Goal: Task Accomplishment & Management: Manage account settings

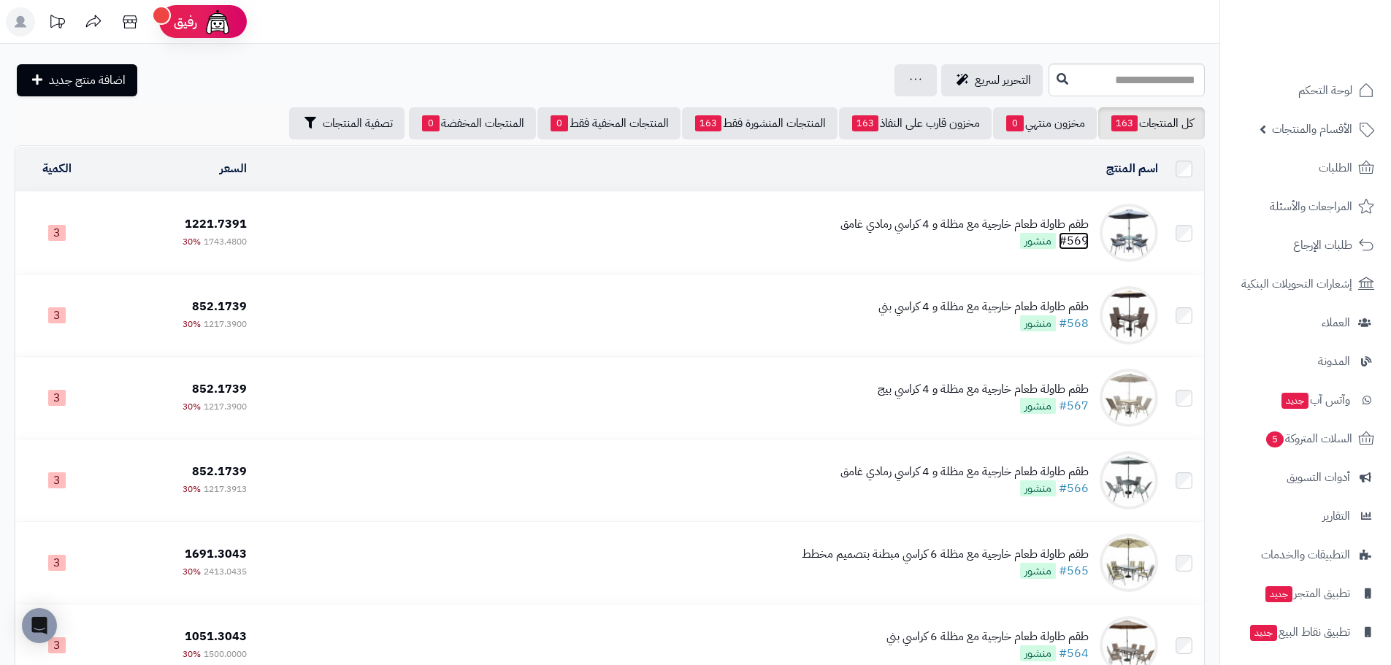
click at [1083, 241] on link "#569" at bounding box center [1074, 241] width 30 height 18
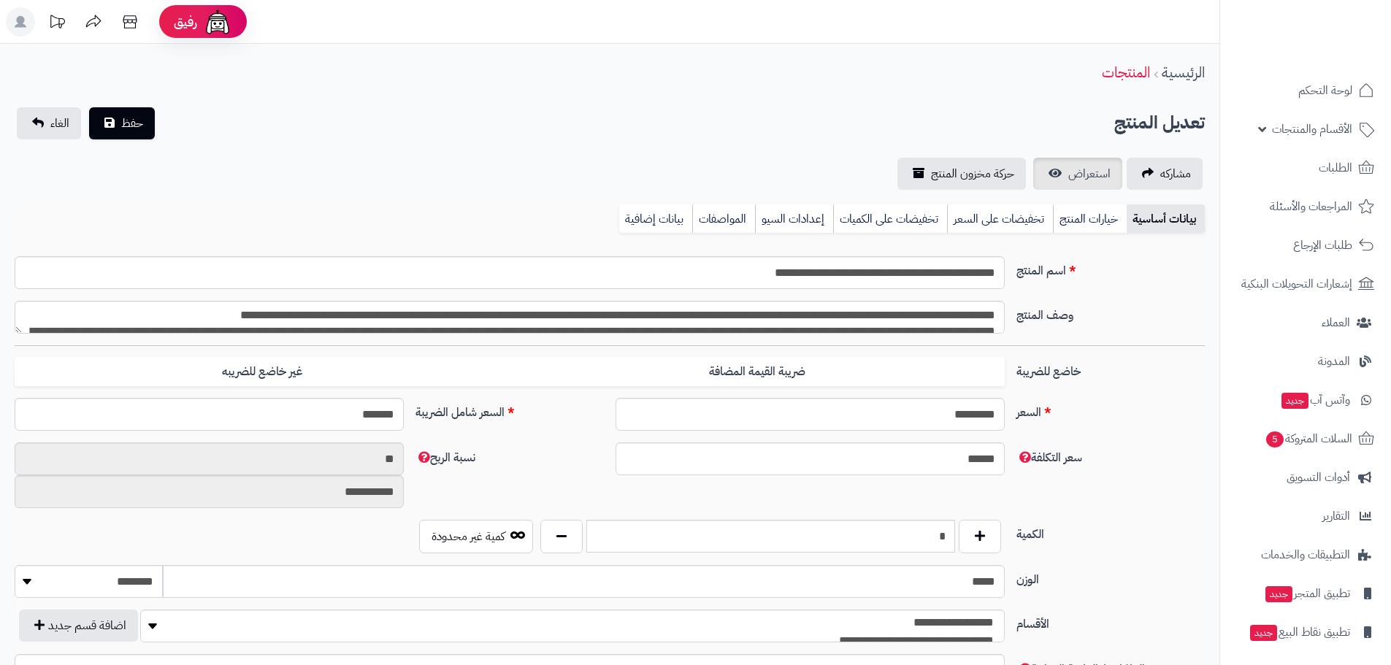
type input "*******"
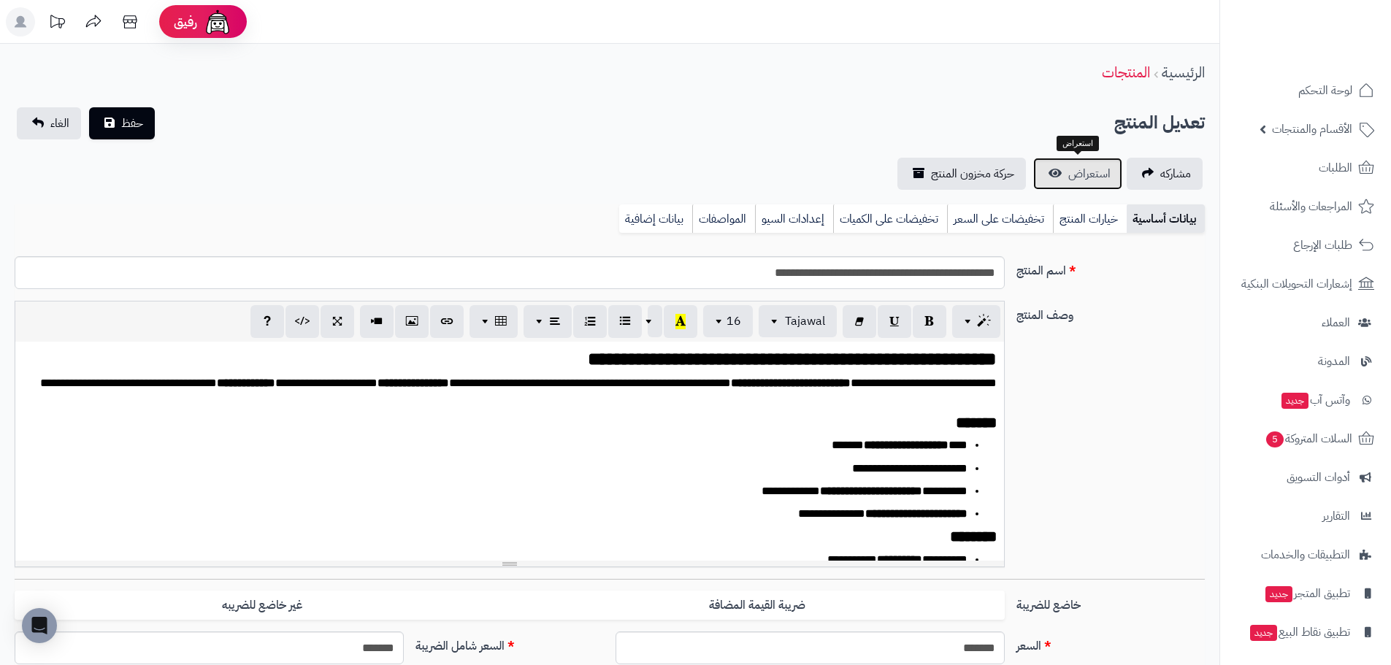
click at [1070, 172] on span "استعراض" at bounding box center [1089, 174] width 42 height 18
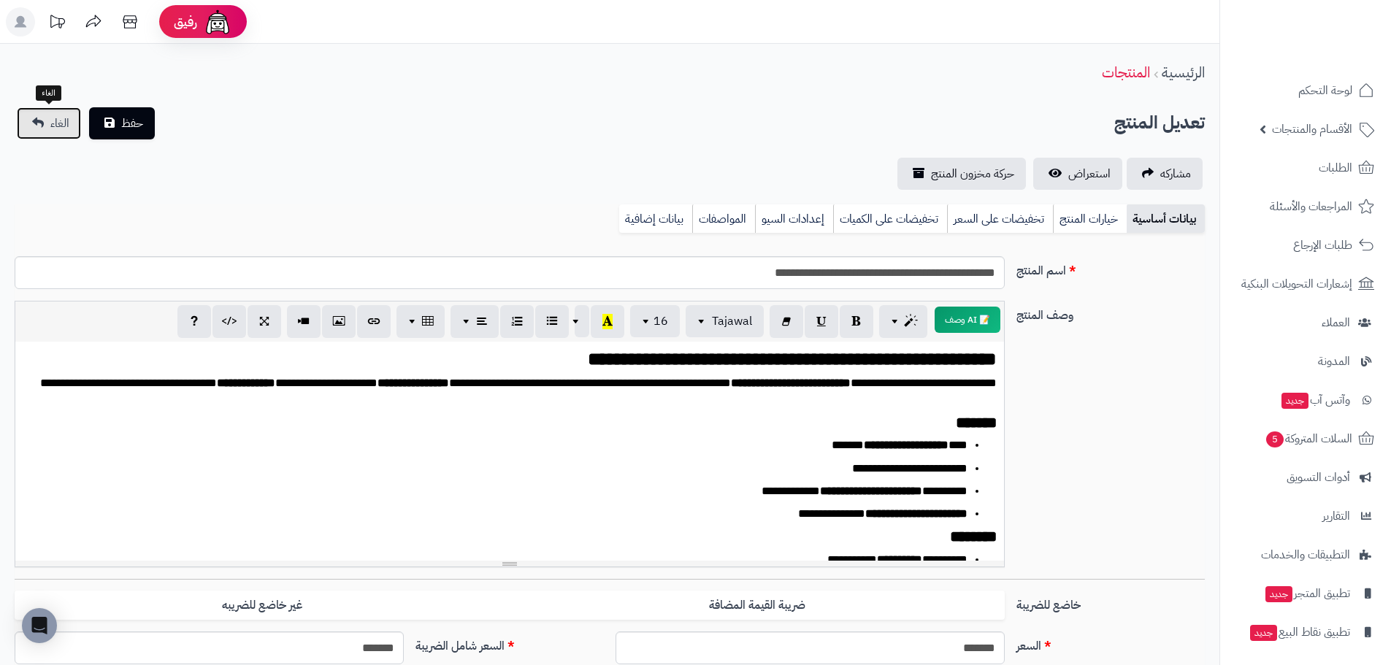
click at [47, 122] on link "الغاء" at bounding box center [49, 123] width 64 height 32
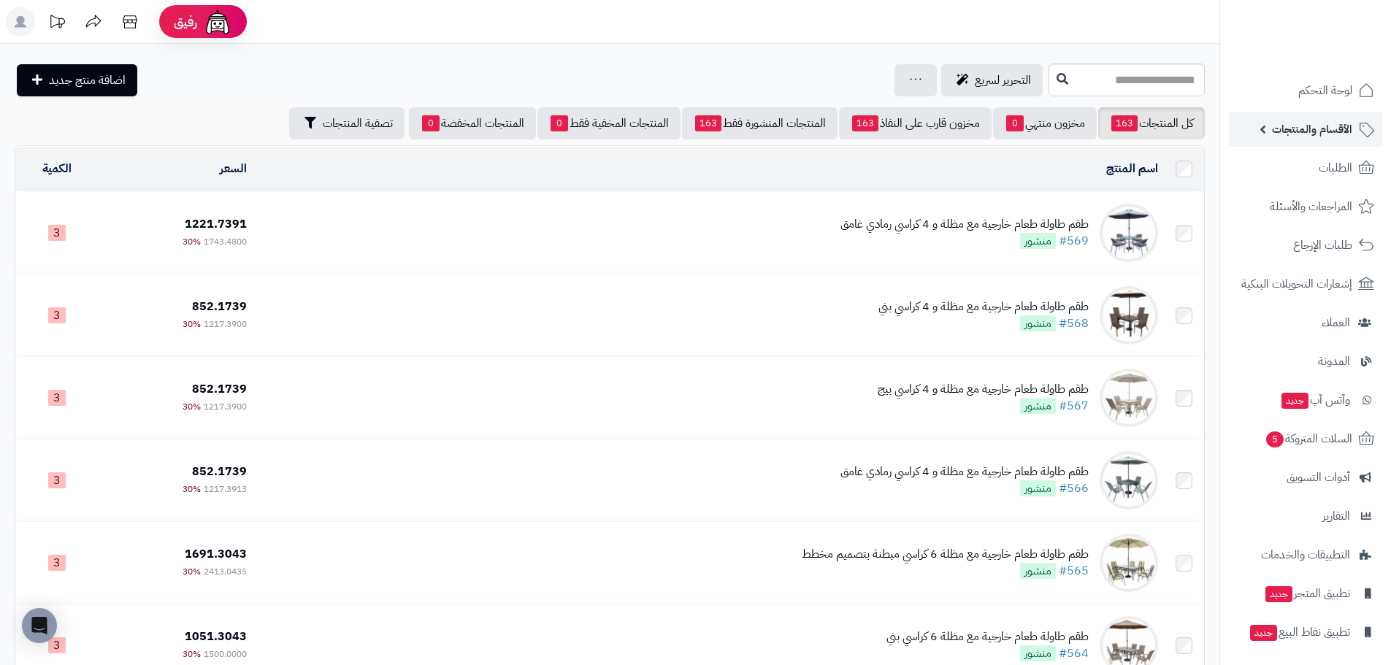
click at [1317, 126] on span "الأقسام والمنتجات" at bounding box center [1312, 129] width 80 height 20
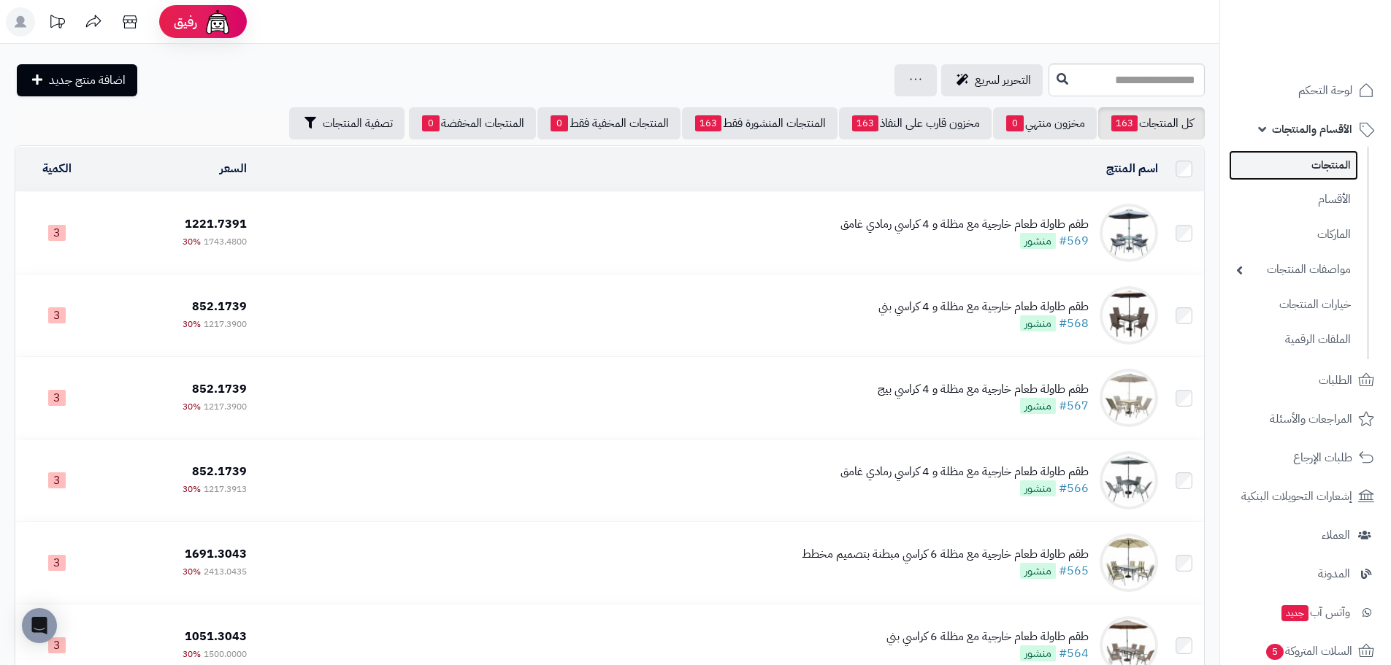
click at [1324, 172] on link "المنتجات" at bounding box center [1293, 165] width 129 height 30
click at [894, 76] on div "جرد مخزون المنتجات جرد مخزون الخيارات فقط تعديل أسعار المنتجات الملصقات تصدير ا…" at bounding box center [915, 80] width 42 height 32
click at [910, 82] on icon at bounding box center [916, 78] width 12 height 9
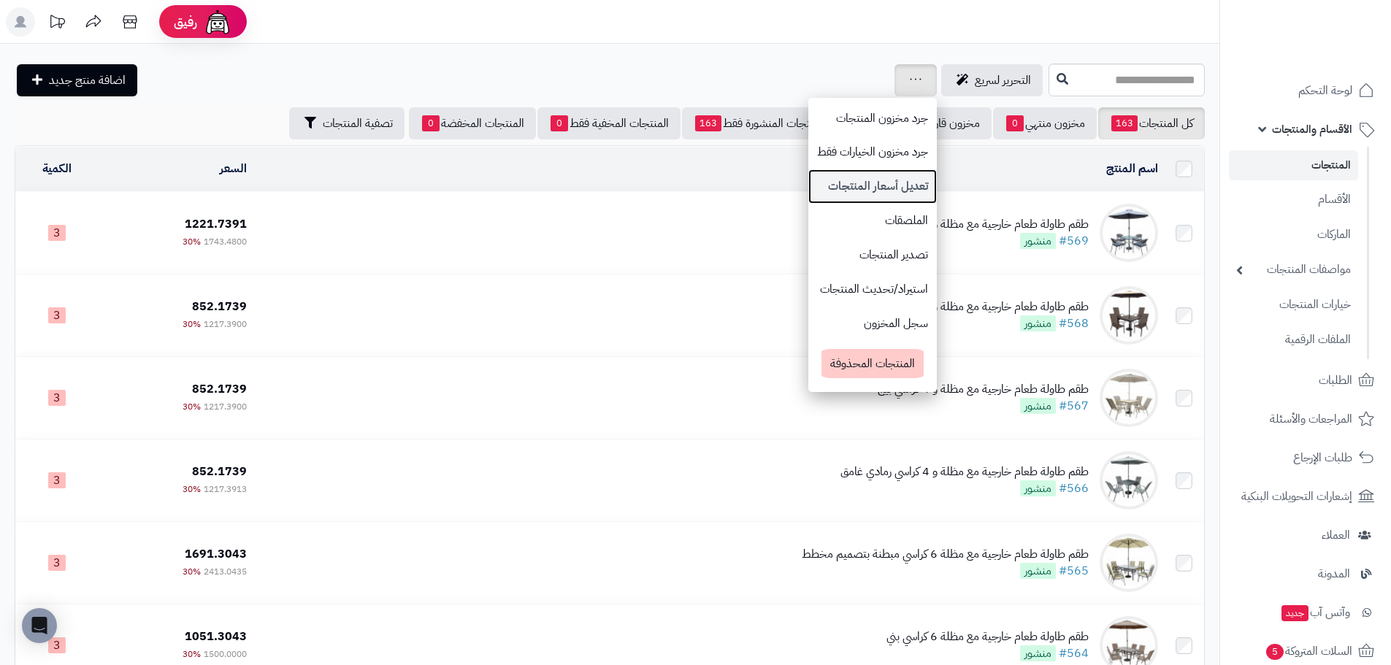
click at [808, 183] on link "تعديل أسعار المنتجات" at bounding box center [872, 186] width 128 height 34
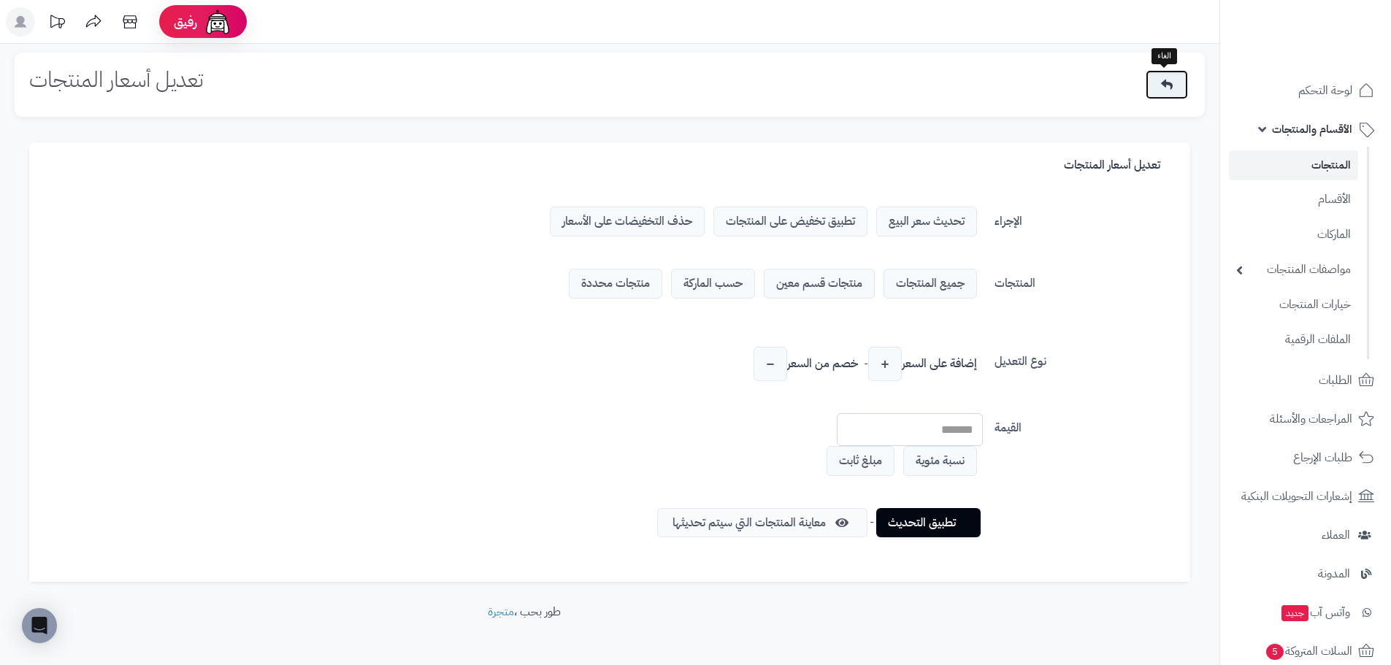
click at [1180, 83] on link at bounding box center [1166, 84] width 42 height 29
click at [1173, 89] on link at bounding box center [1166, 84] width 42 height 29
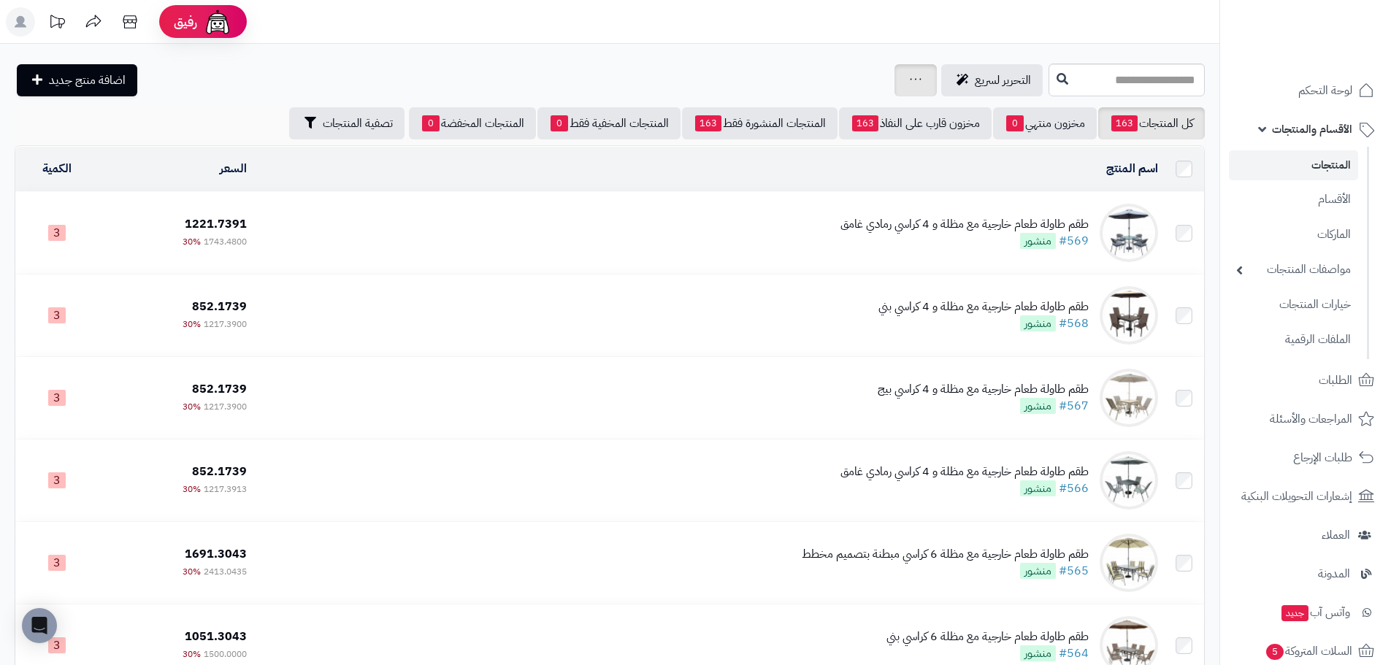
click at [894, 73] on div "جرد مخزون المنتجات جرد مخزون الخيارات فقط تعديل أسعار المنتجات الملصقات تصدير ا…" at bounding box center [915, 80] width 42 height 32
click at [910, 81] on icon at bounding box center [916, 78] width 12 height 9
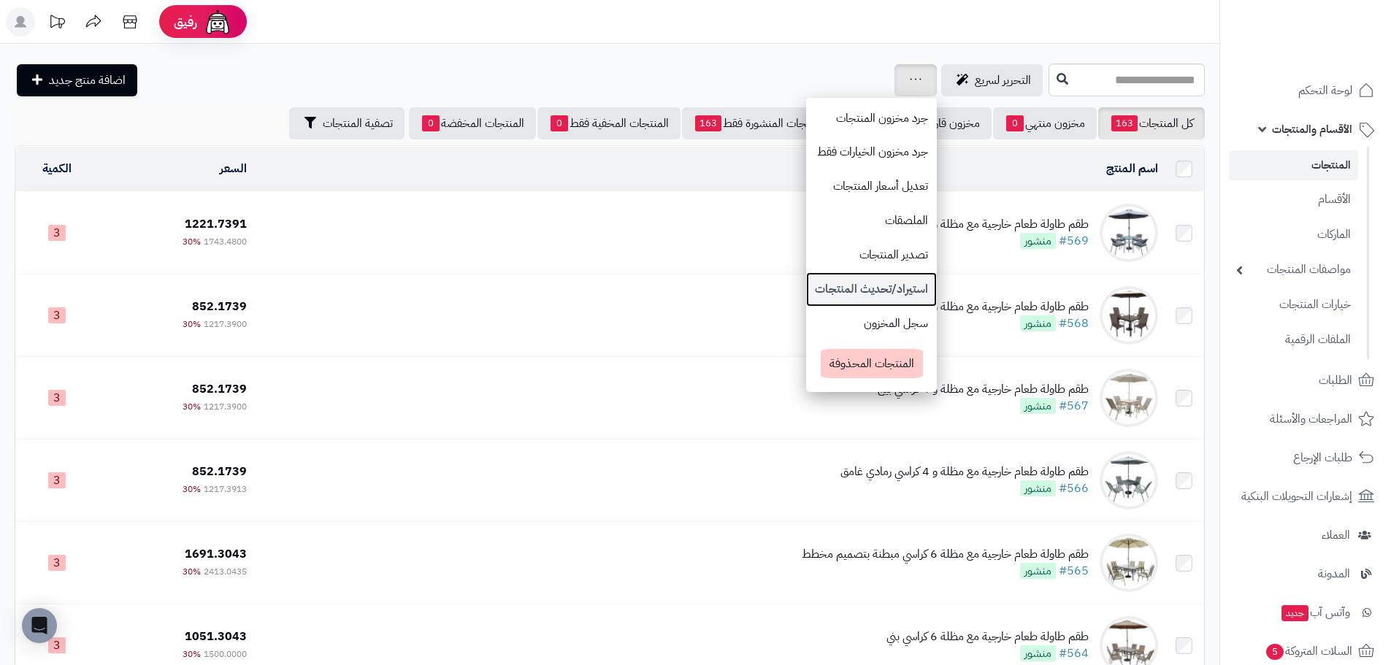
click at [806, 293] on link "استيراد/تحديث المنتجات" at bounding box center [871, 289] width 131 height 34
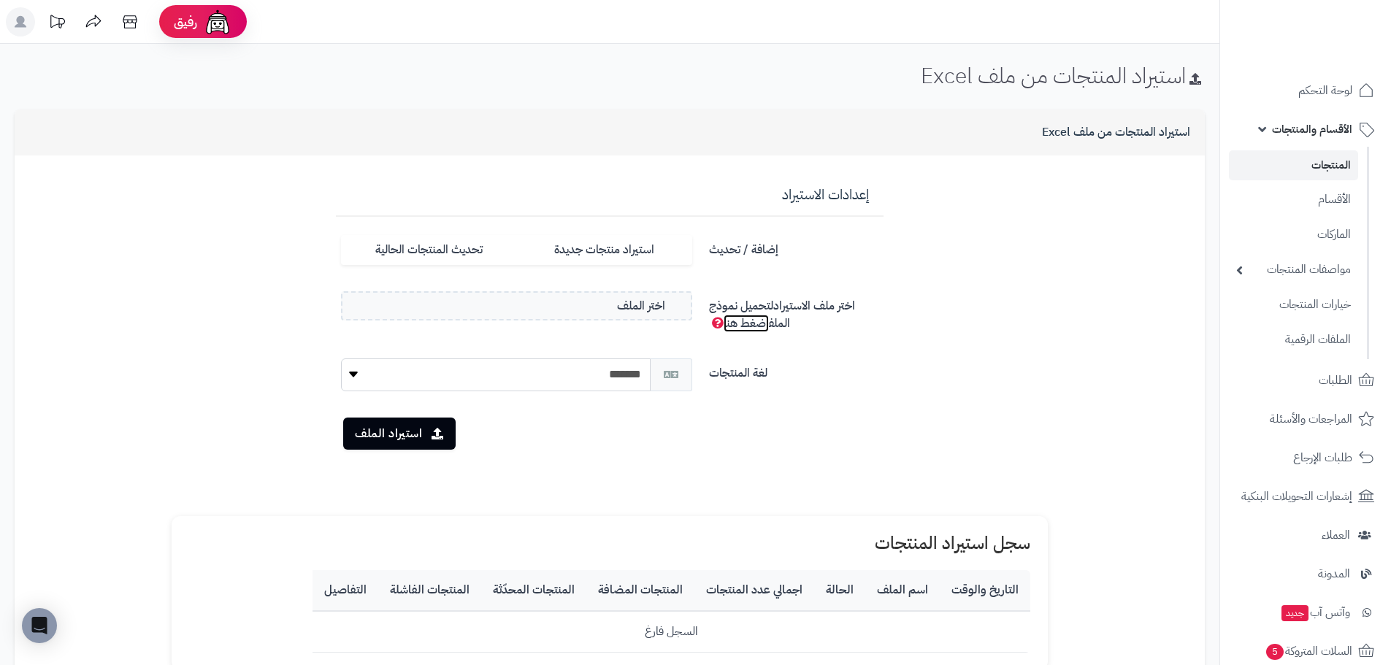
click at [737, 323] on link "اضغط هنا" at bounding box center [745, 324] width 45 height 18
click at [642, 308] on span "اختر الملف" at bounding box center [641, 306] width 48 height 17
click at [0, 0] on input "اختر الملف" at bounding box center [0, 0] width 0 height 0
click at [626, 376] on select "*******" at bounding box center [496, 374] width 310 height 33
click at [341, 358] on select "*******" at bounding box center [496, 374] width 310 height 33
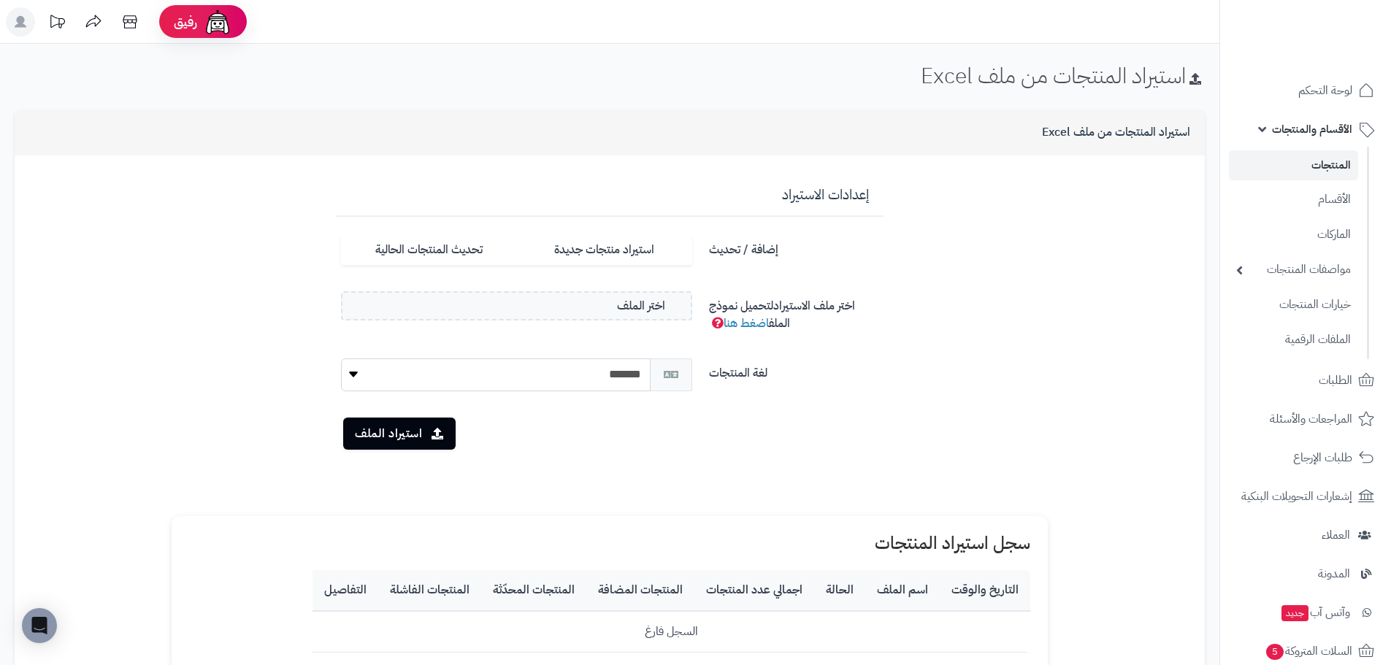
click at [748, 420] on div "استيراد الملف" at bounding box center [609, 434] width 559 height 32
click at [1315, 167] on link "المنتجات" at bounding box center [1293, 165] width 129 height 30
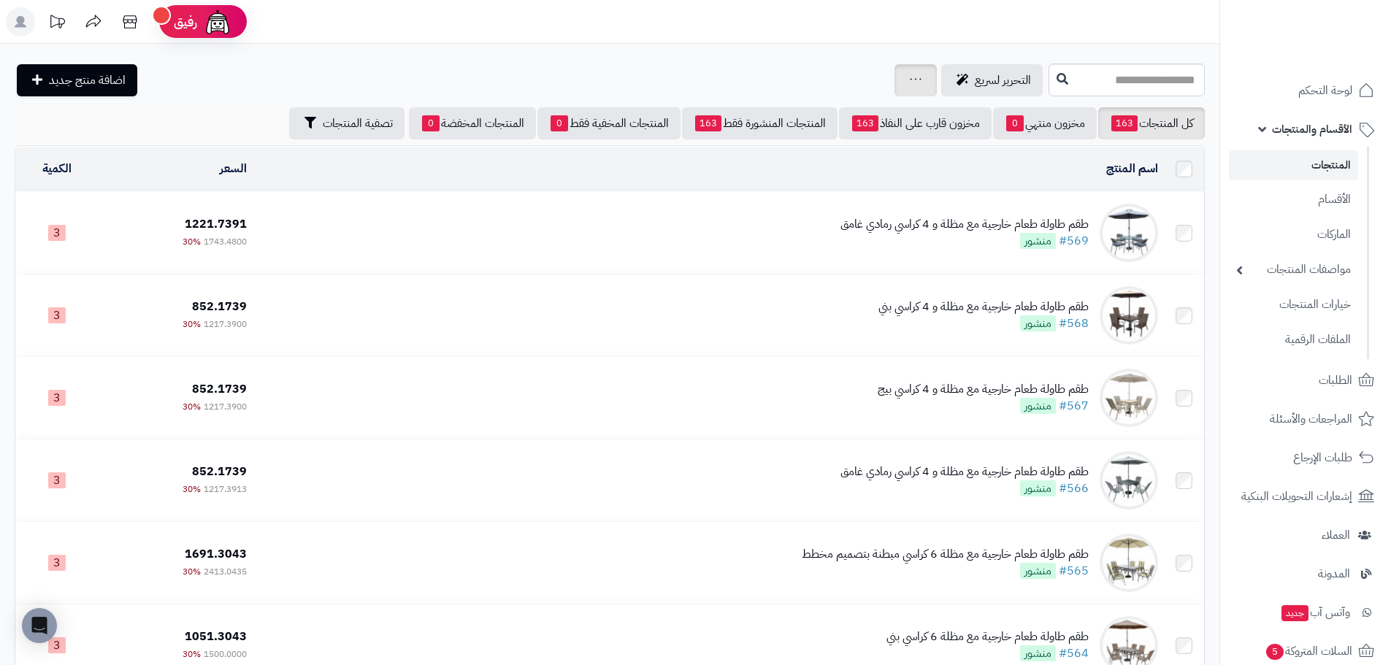
click at [910, 82] on icon at bounding box center [916, 78] width 12 height 9
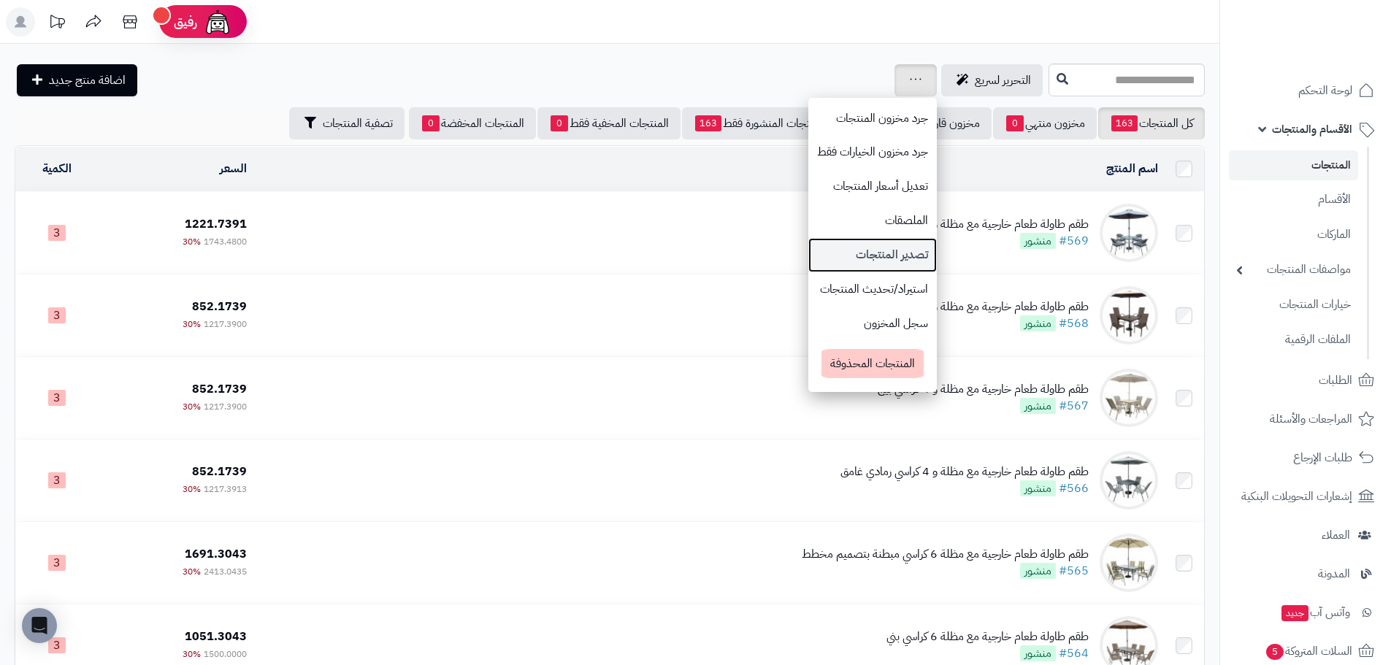
click at [808, 260] on link "تصدير المنتجات" at bounding box center [872, 255] width 128 height 34
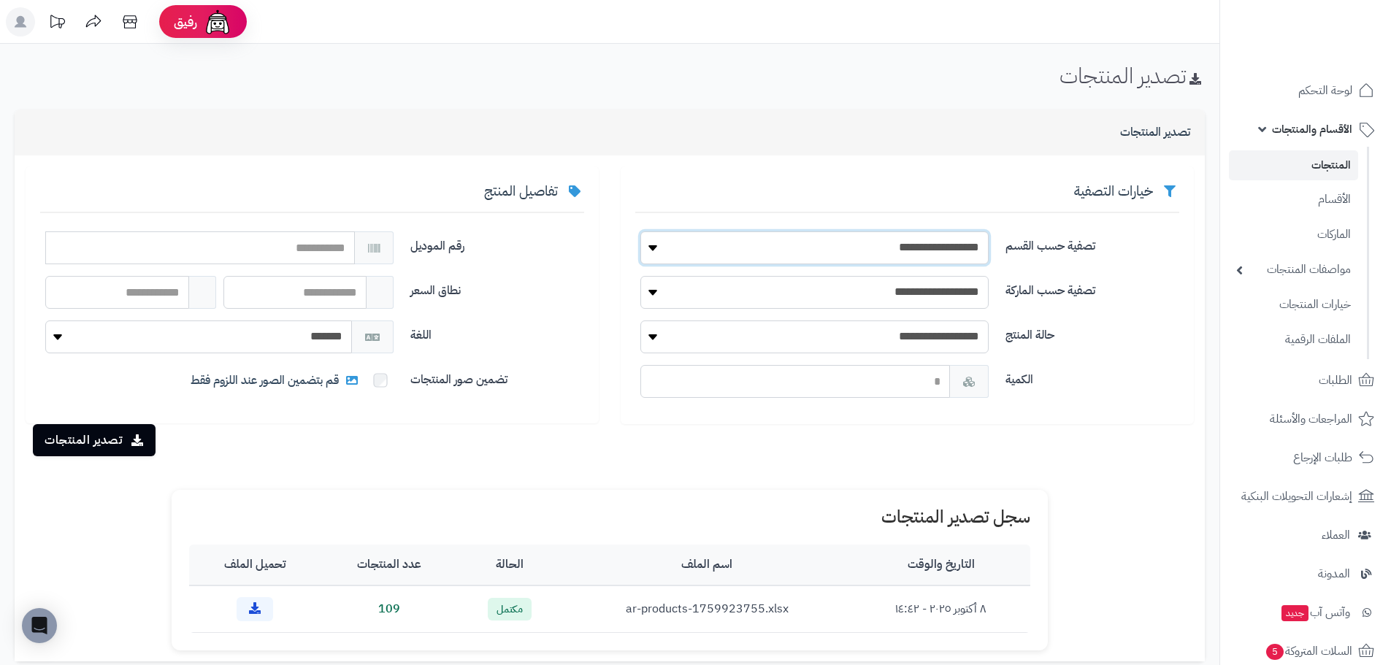
click at [687, 246] on select "**********" at bounding box center [814, 247] width 348 height 33
click at [1159, 238] on label "تصفية حسب القسم" at bounding box center [1091, 242] width 185 height 23
click at [115, 437] on button "تصدير المنتجات" at bounding box center [94, 439] width 123 height 32
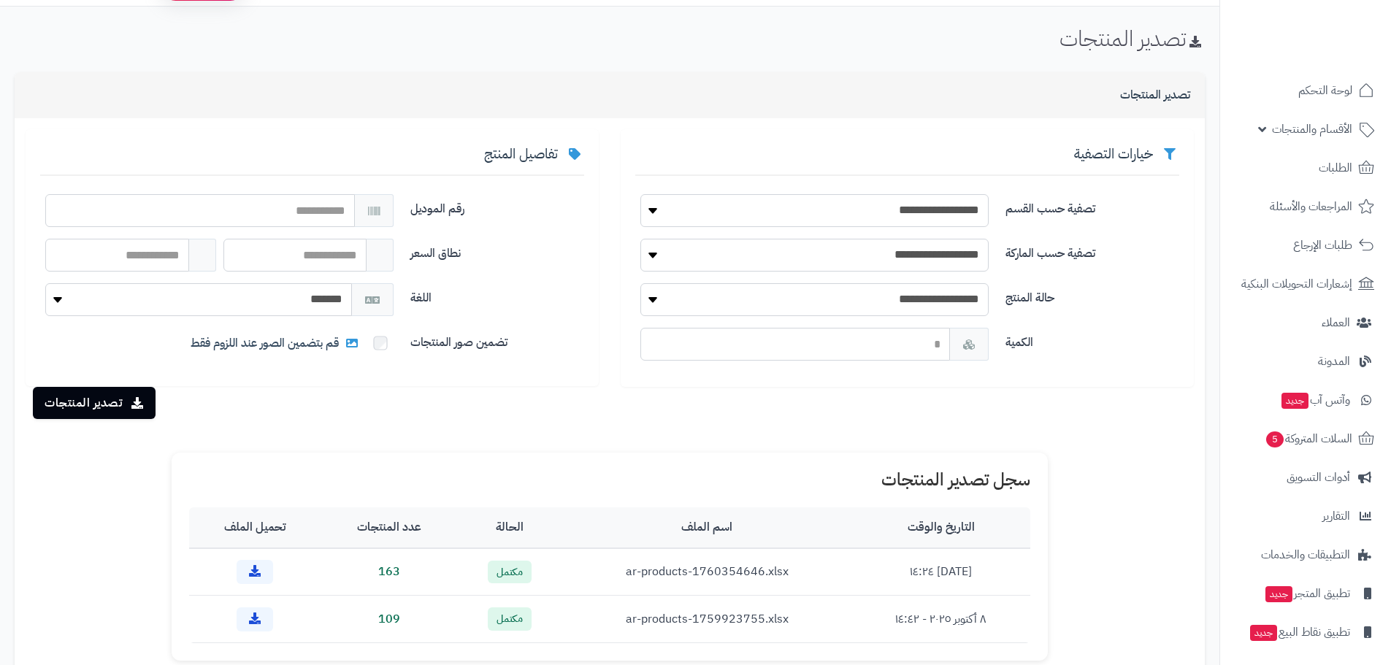
scroll to position [73, 0]
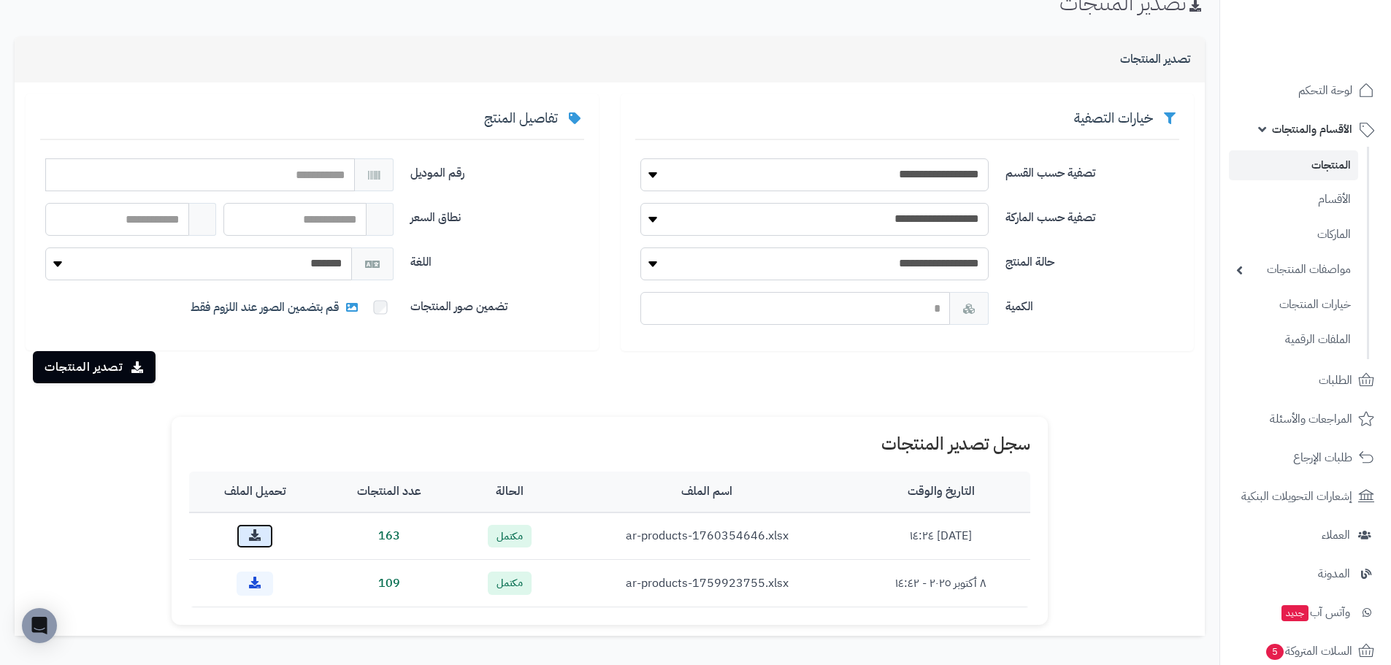
click at [251, 542] on link at bounding box center [255, 536] width 37 height 24
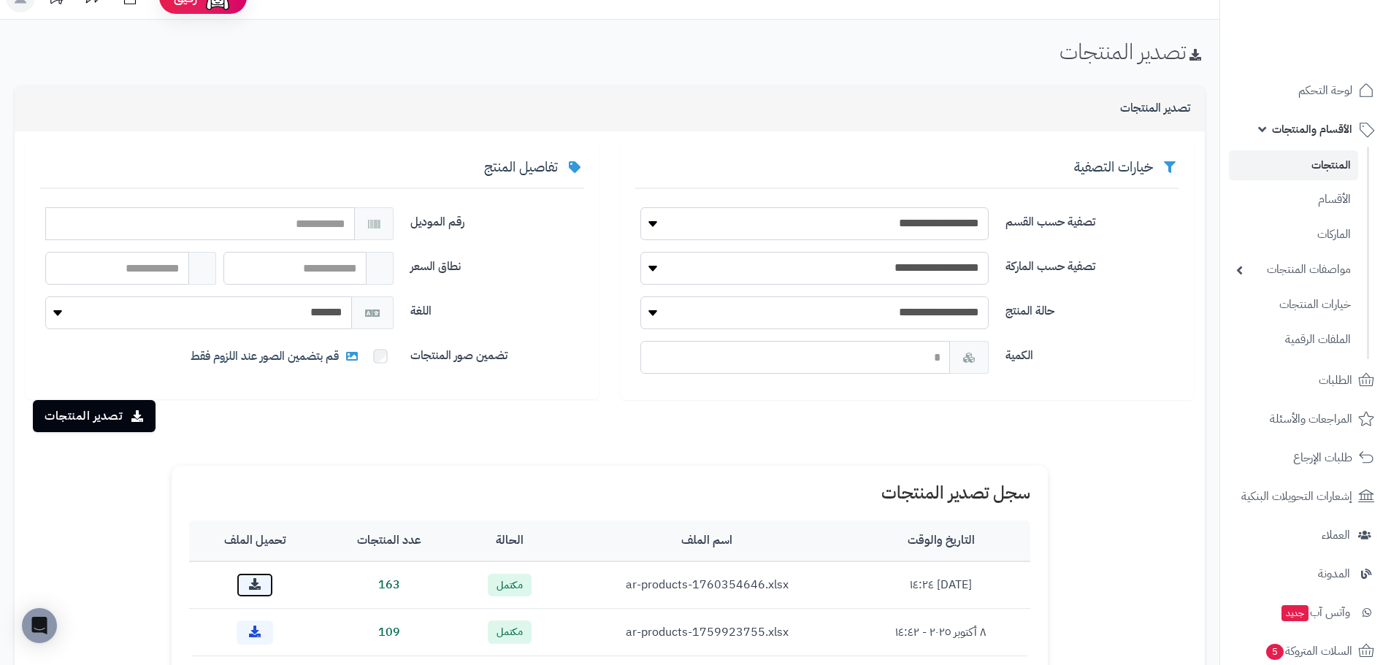
scroll to position [0, 0]
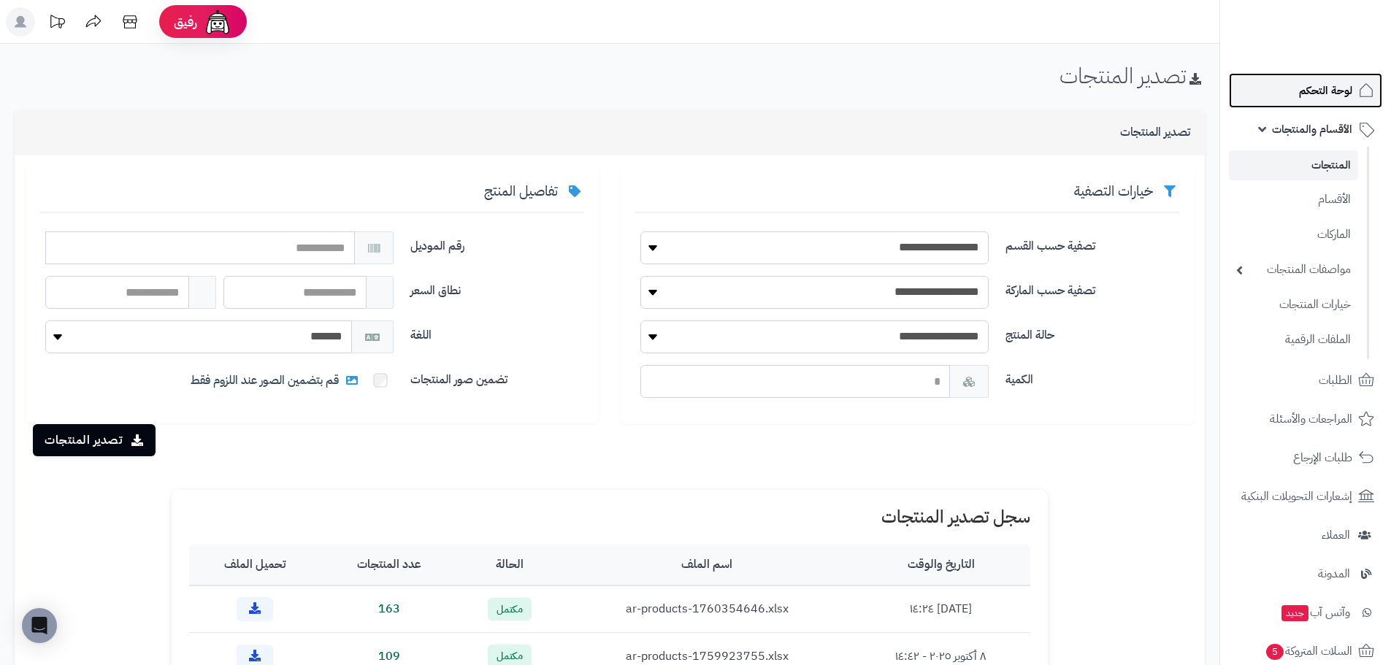
click at [1315, 81] on span "لوحة التحكم" at bounding box center [1325, 90] width 53 height 20
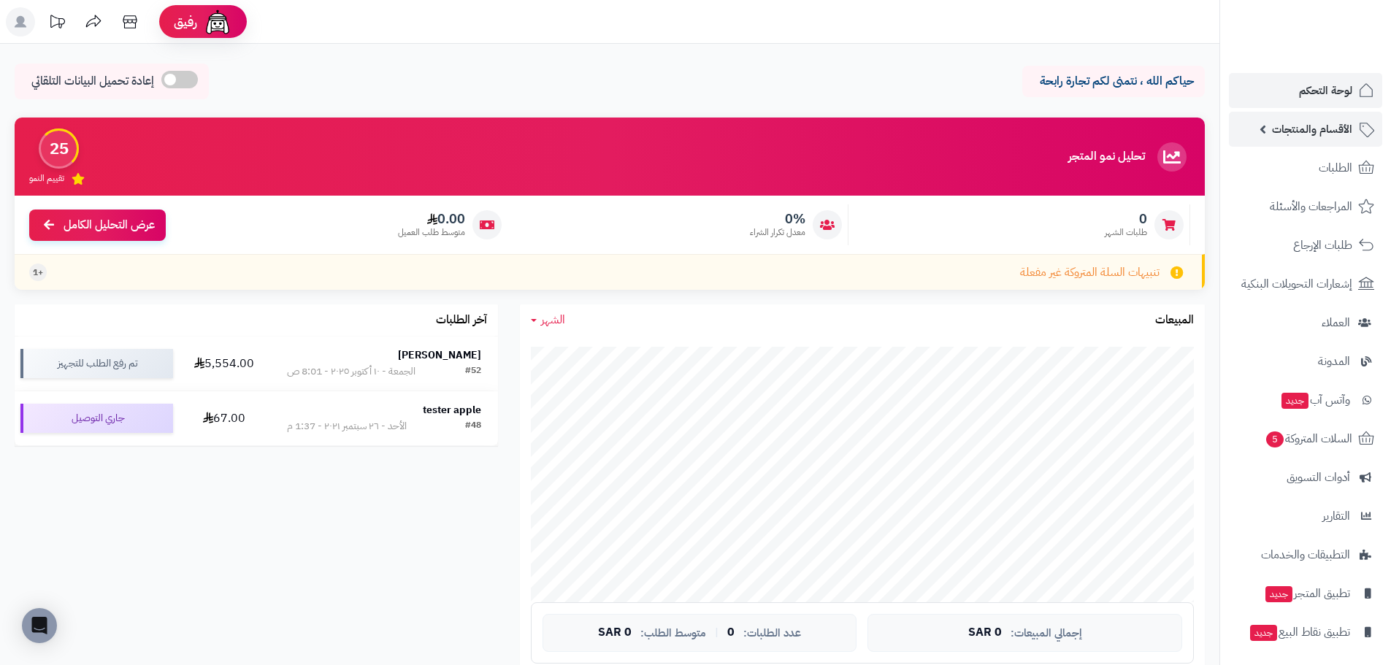
click at [1306, 139] on span "الأقسام والمنتجات" at bounding box center [1312, 129] width 80 height 20
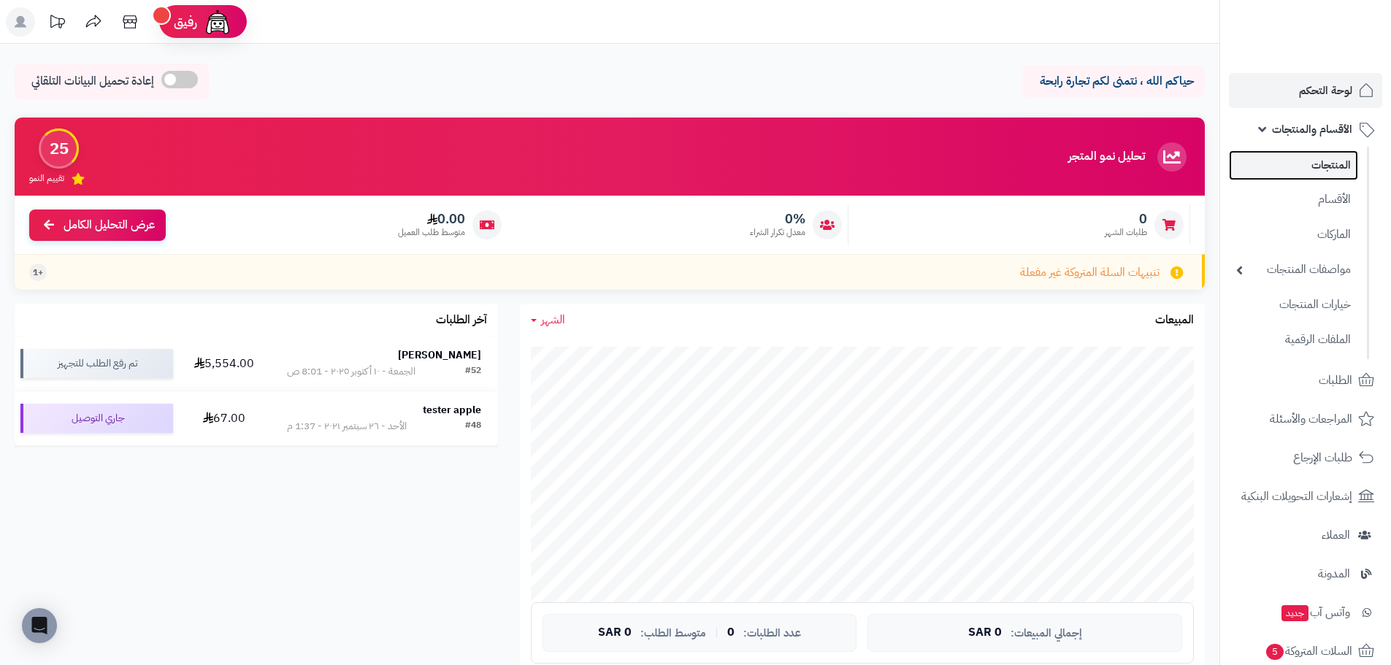
click at [1324, 167] on link "المنتجات" at bounding box center [1293, 165] width 129 height 30
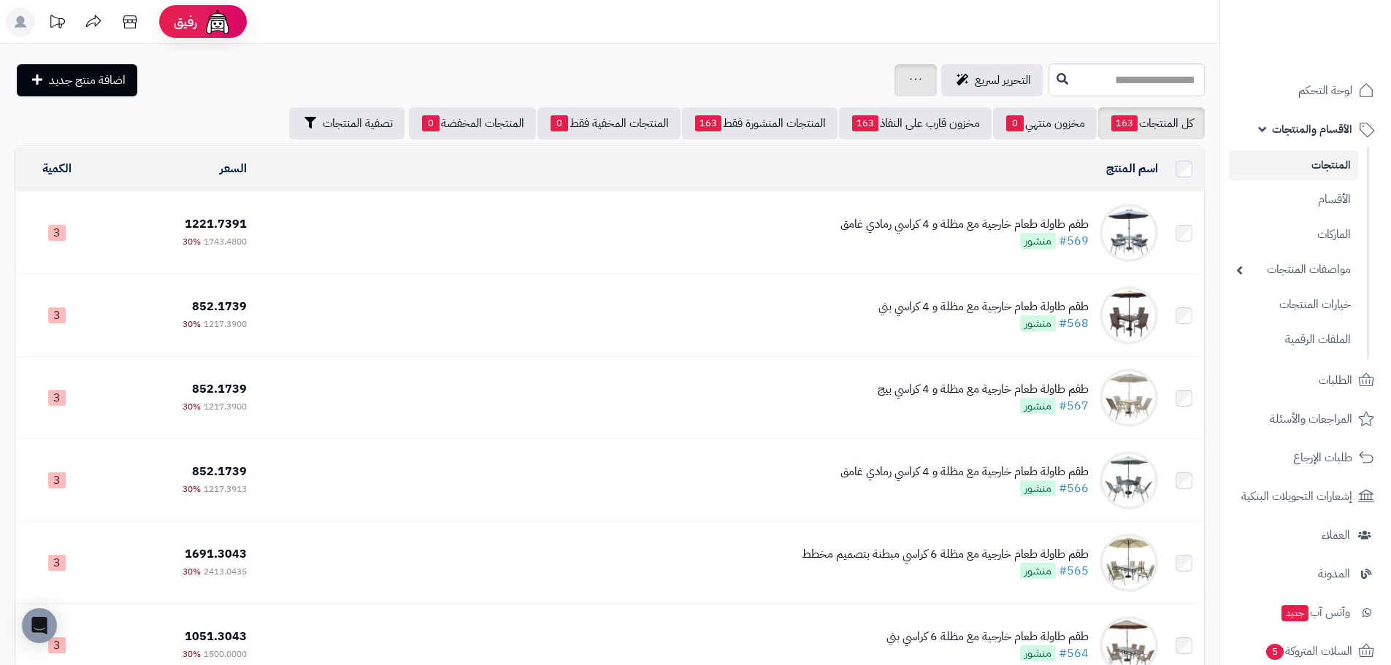
click at [910, 75] on icon at bounding box center [916, 78] width 12 height 9
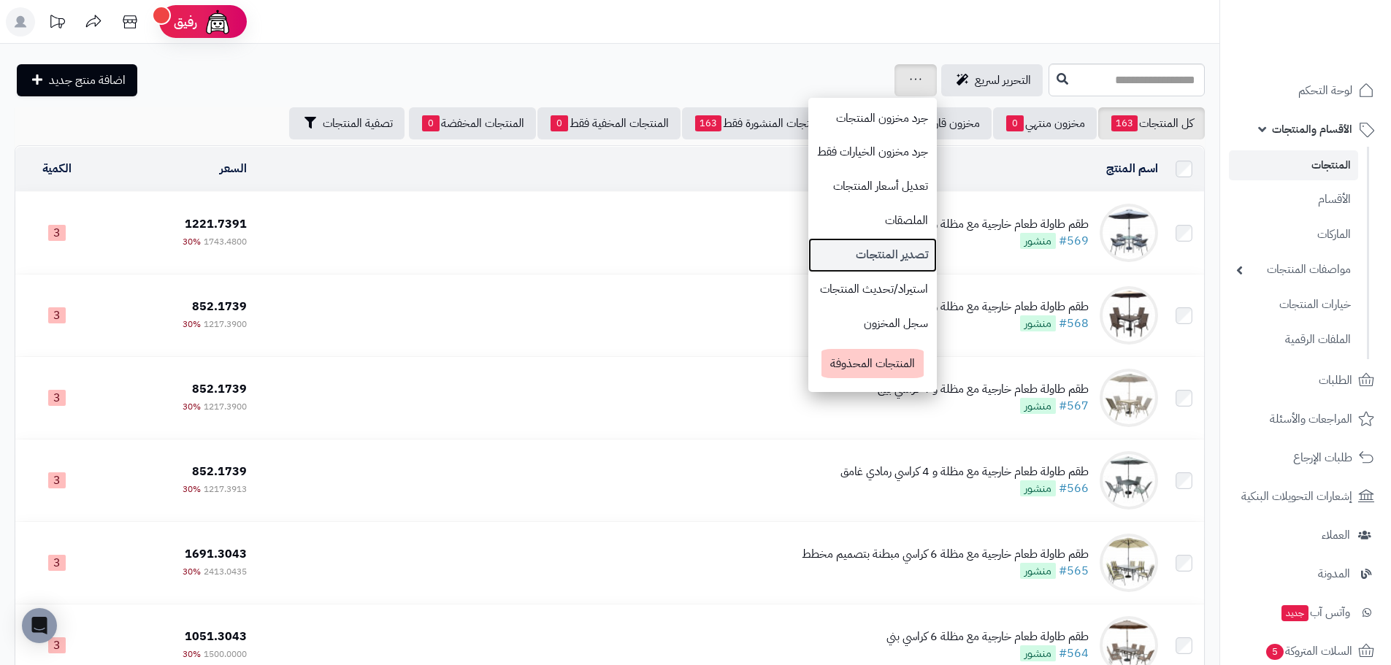
click at [811, 259] on link "تصدير المنتجات" at bounding box center [872, 255] width 128 height 34
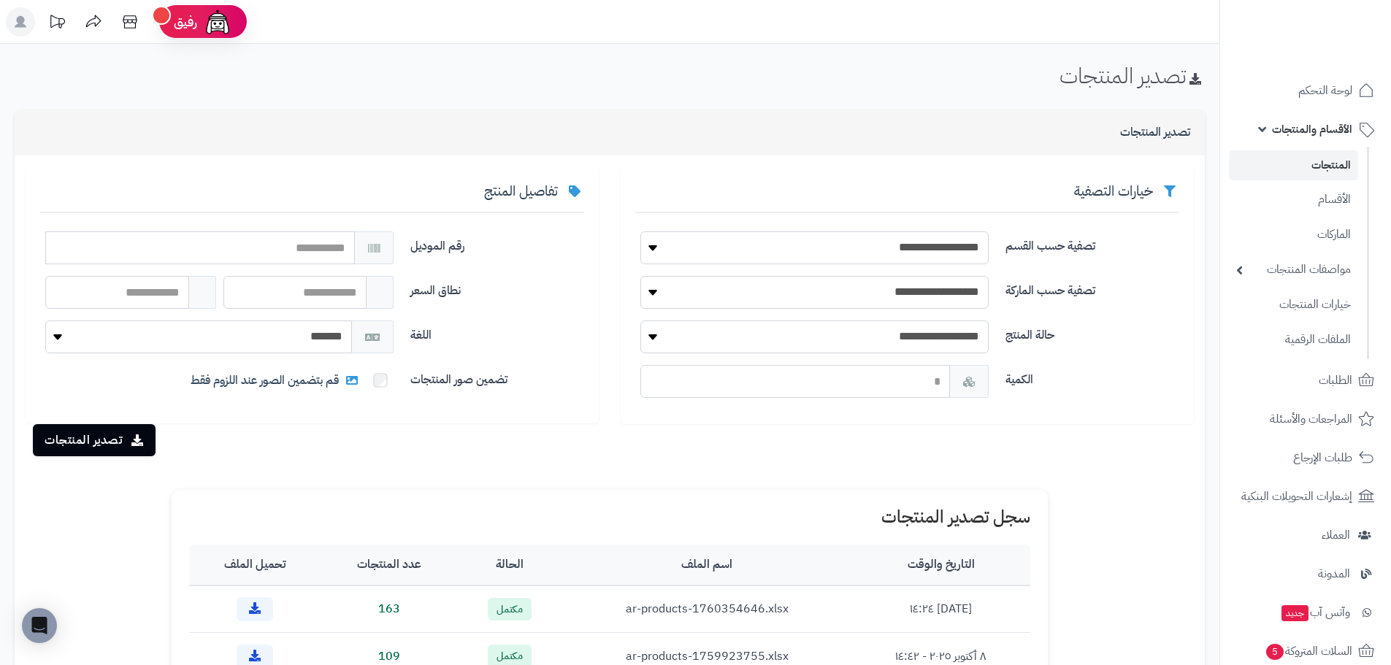
click at [1302, 123] on span "الأقسام والمنتجات" at bounding box center [1312, 129] width 80 height 20
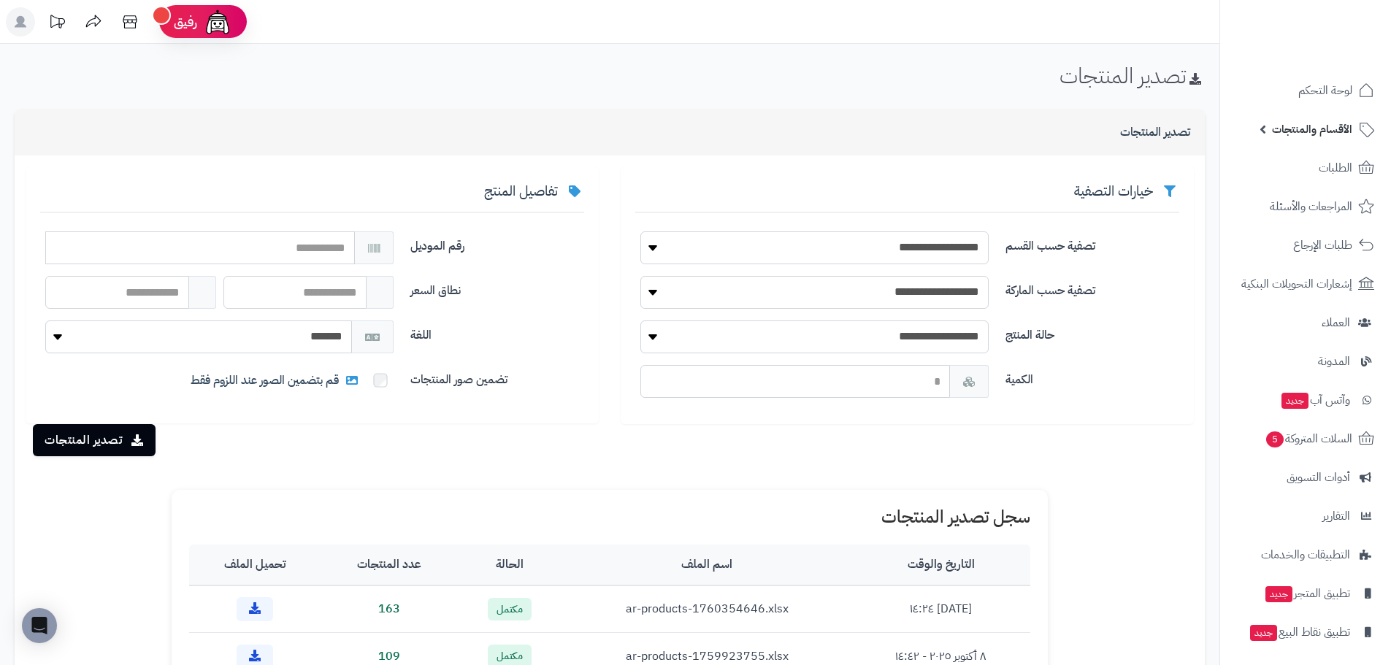
click at [1302, 123] on span "الأقسام والمنتجات" at bounding box center [1312, 129] width 80 height 20
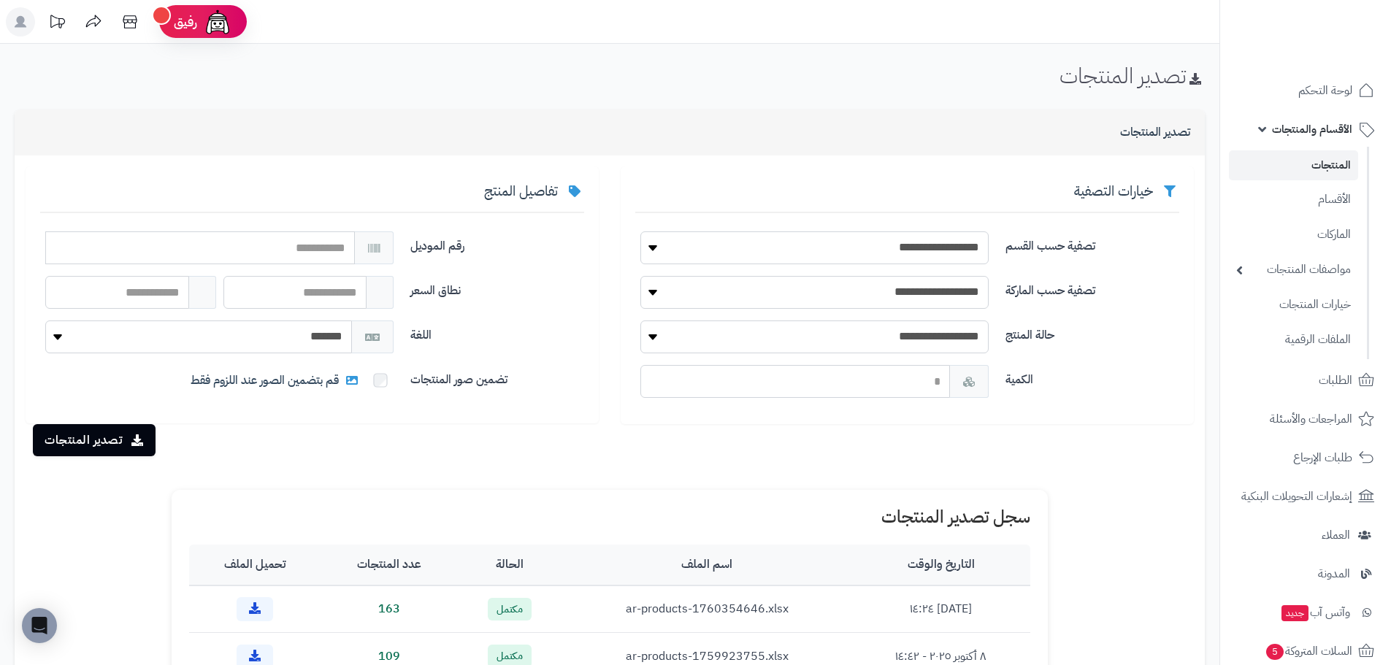
click at [1324, 162] on link "المنتجات" at bounding box center [1293, 165] width 129 height 30
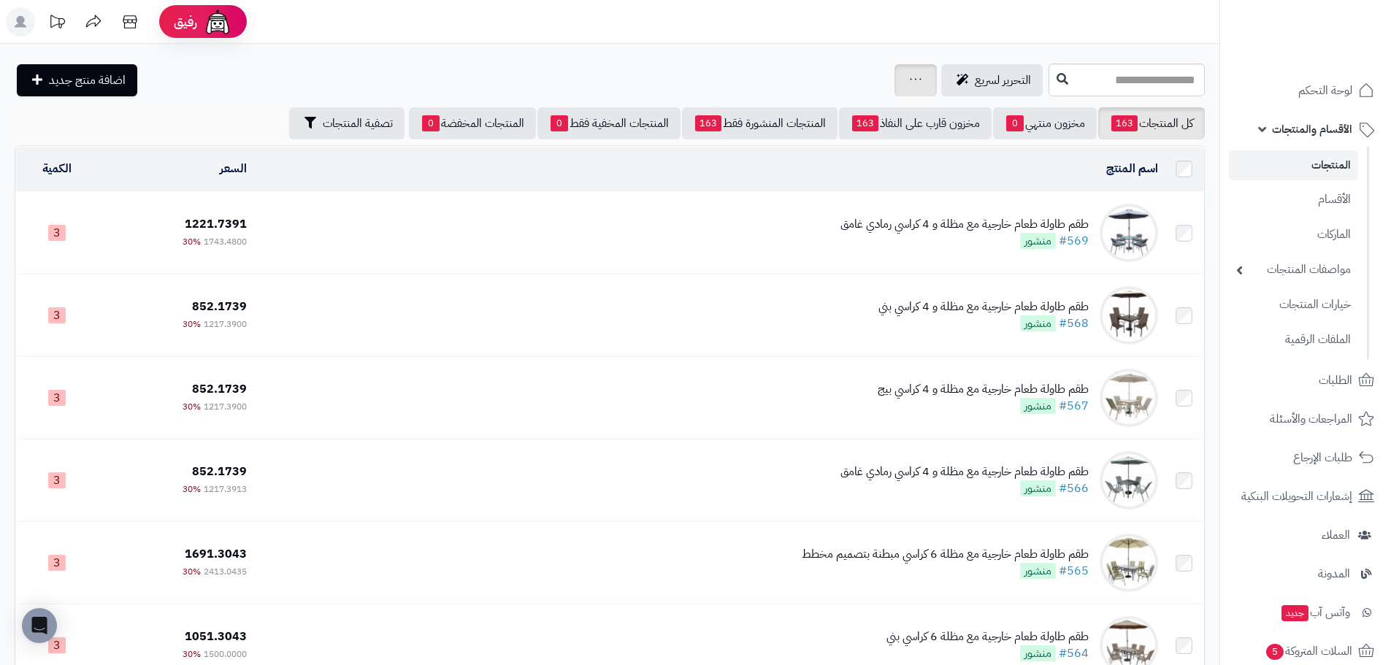
click at [910, 72] on link at bounding box center [916, 81] width 12 height 18
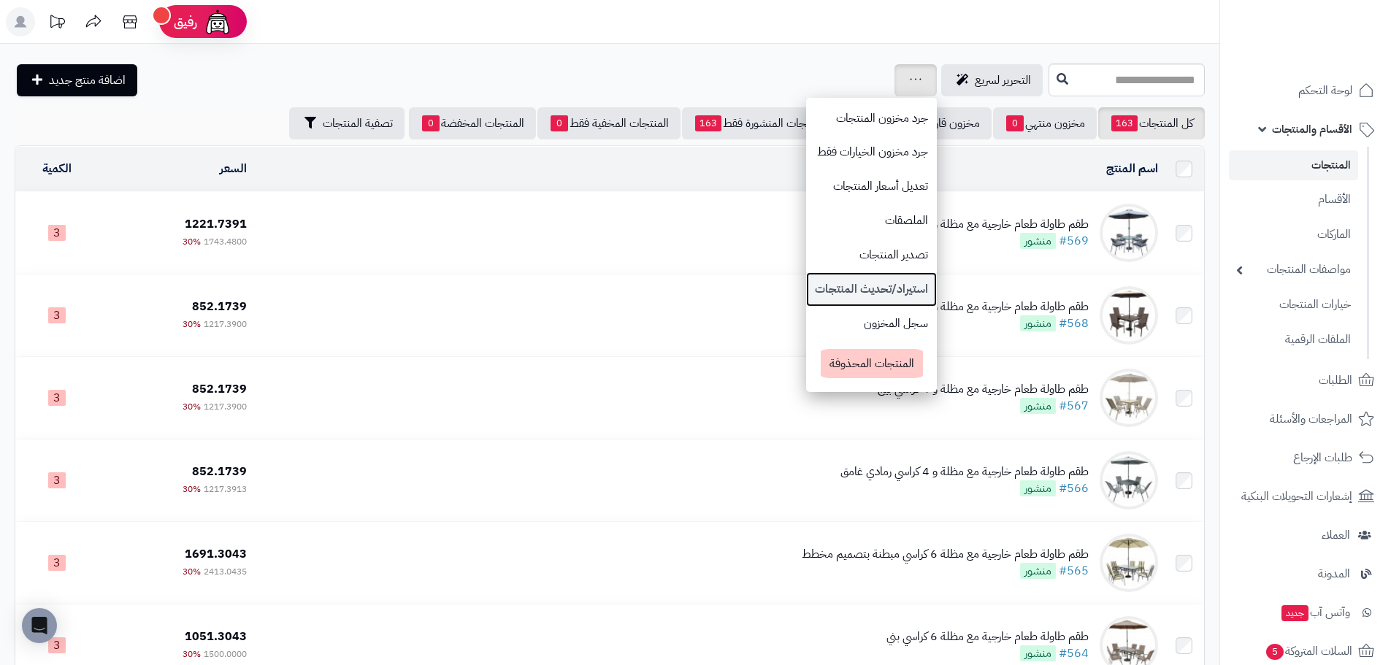
click at [823, 295] on link "استيراد/تحديث المنتجات" at bounding box center [871, 289] width 131 height 34
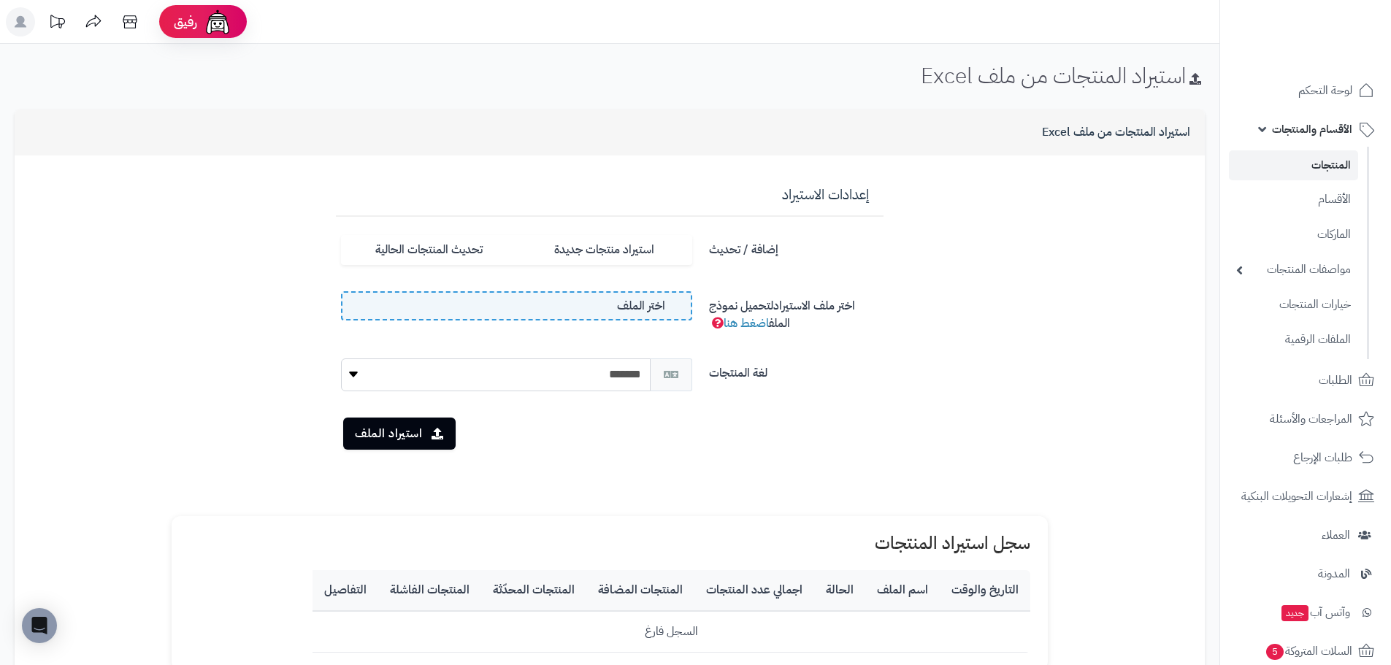
click at [637, 304] on span "اختر الملف" at bounding box center [641, 306] width 48 height 17
click at [0, 0] on input "اختر الملف" at bounding box center [0, 0] width 0 height 0
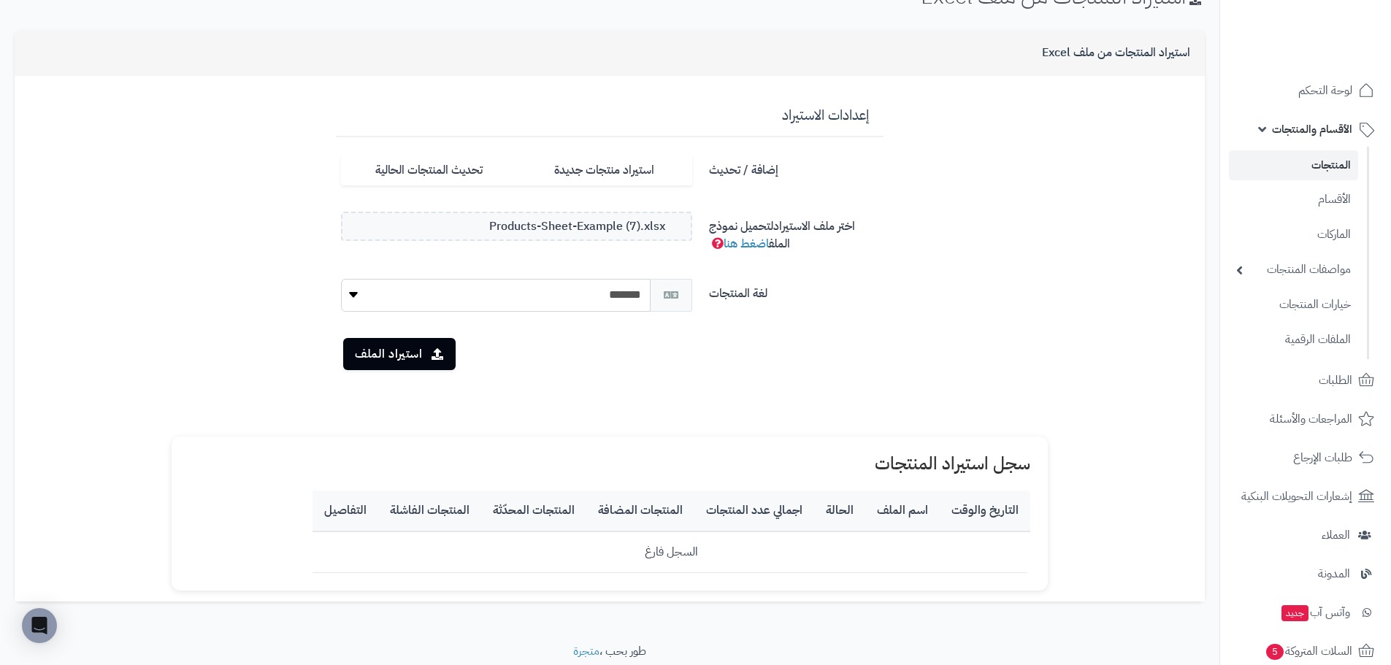
scroll to position [131, 0]
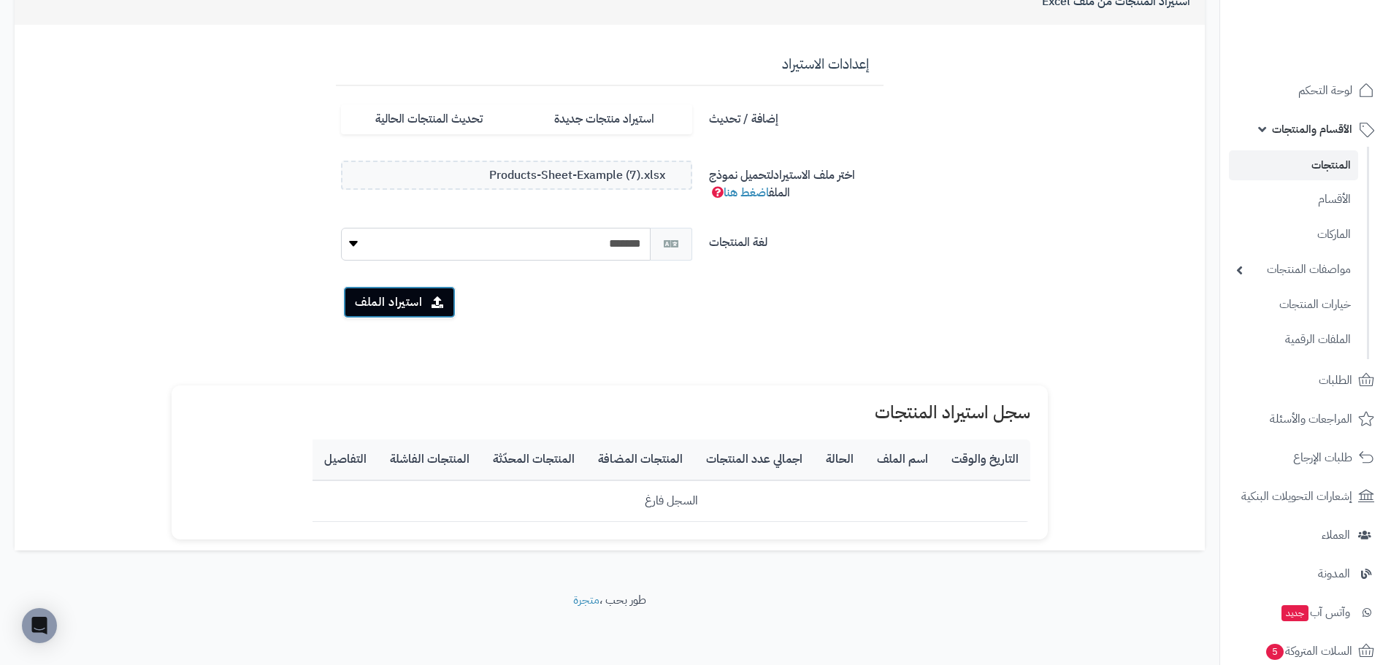
click at [431, 304] on icon "submit" at bounding box center [437, 302] width 12 height 12
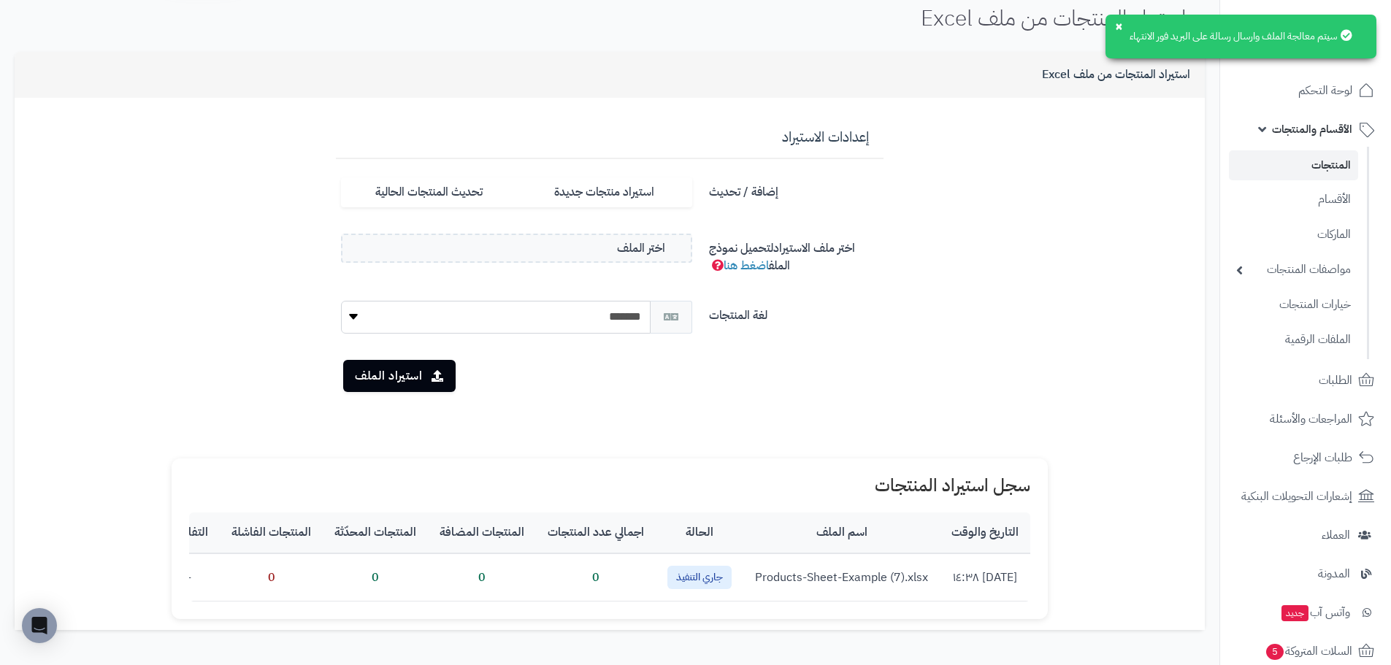
scroll to position [148, 0]
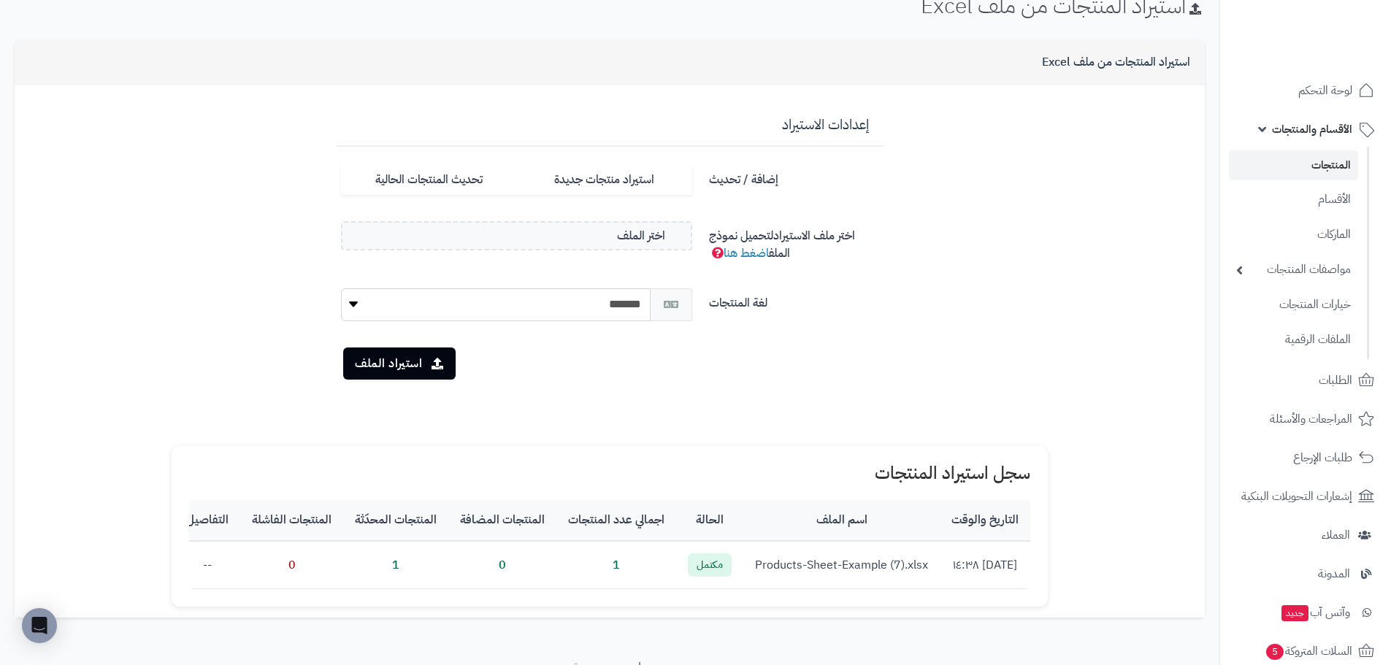
scroll to position [148, 0]
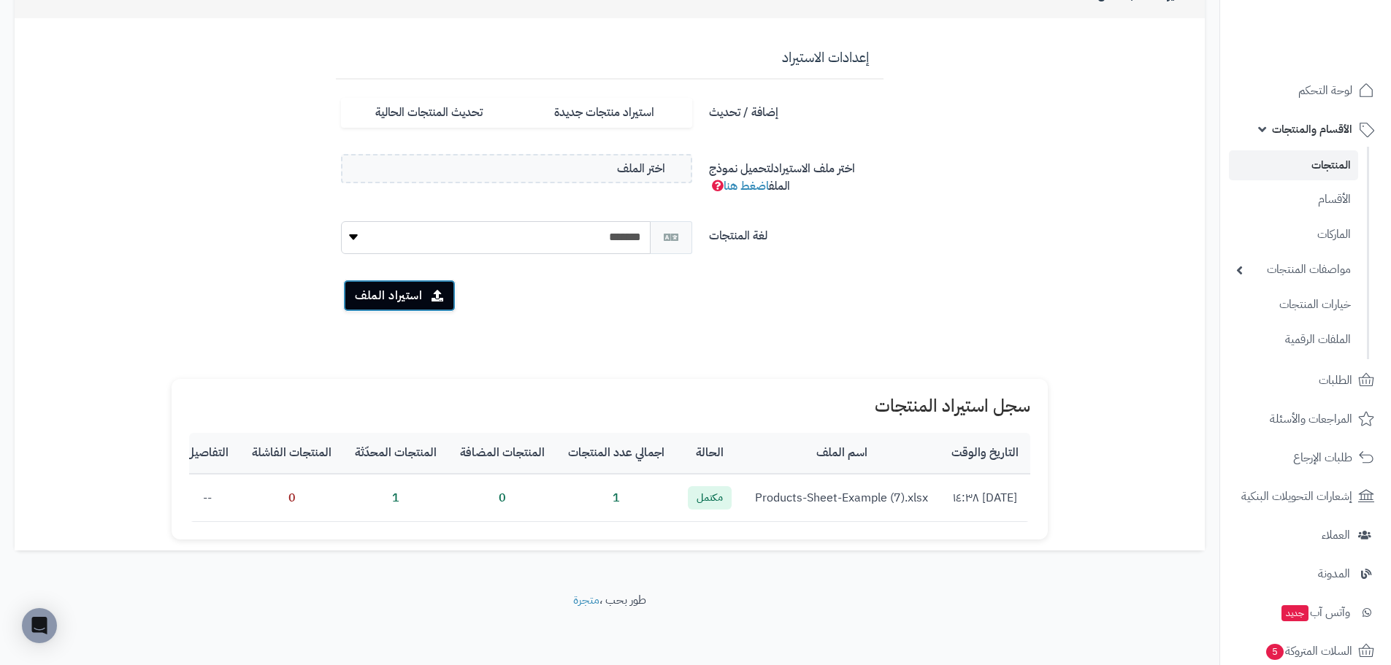
click at [384, 288] on button "استيراد الملف" at bounding box center [399, 296] width 112 height 32
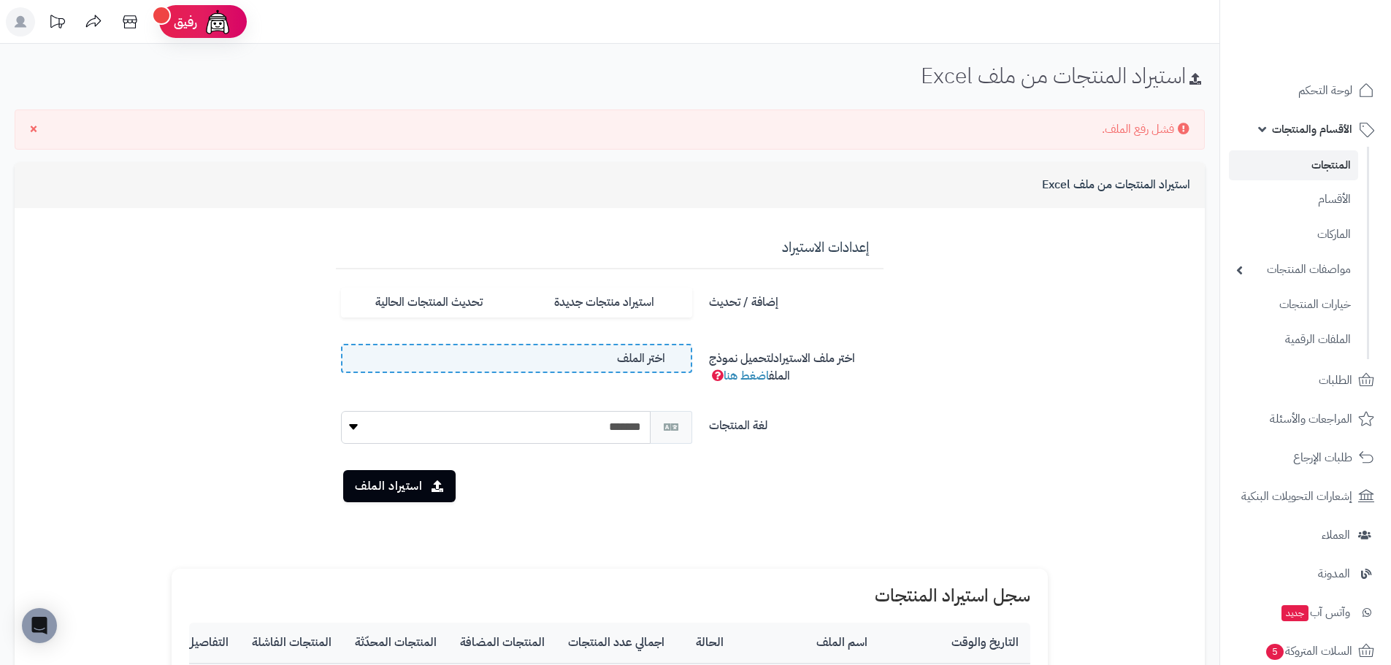
click at [613, 363] on label "اختر الملف" at bounding box center [516, 358] width 351 height 29
click at [0, 0] on input "اختر الملف" at bounding box center [0, 0] width 0 height 0
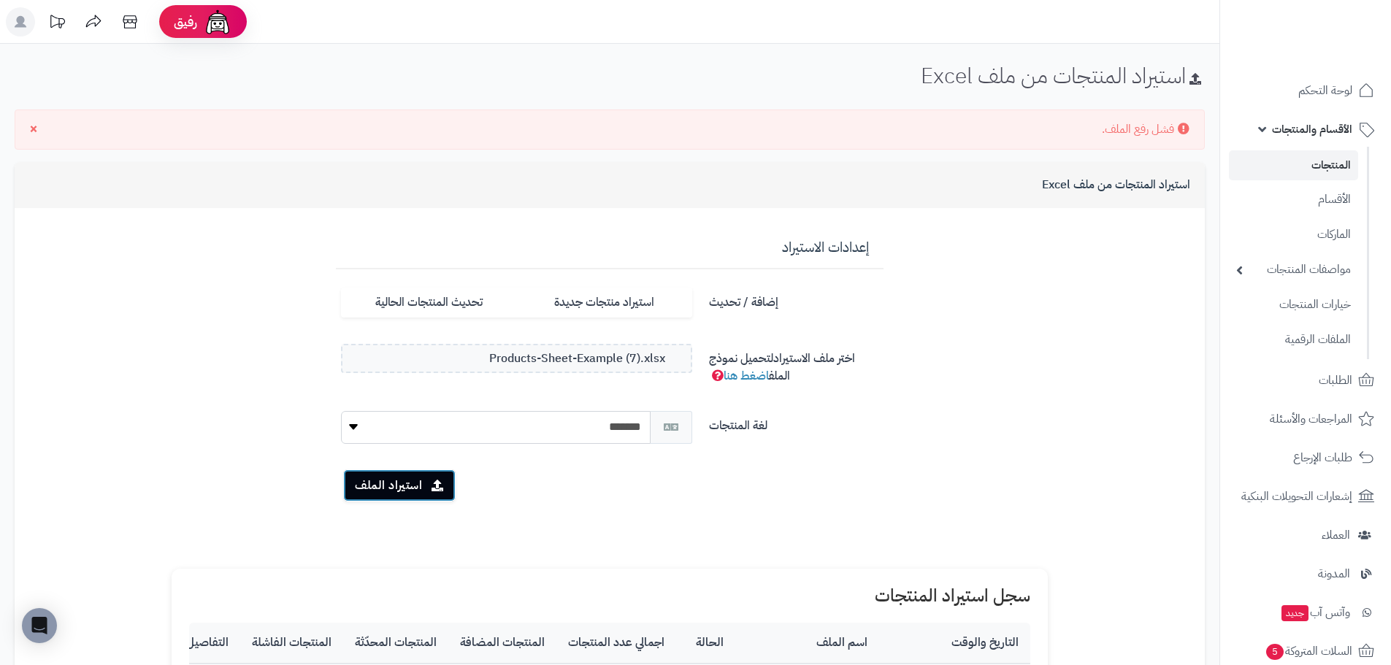
click at [416, 482] on button "استيراد الملف" at bounding box center [399, 485] width 112 height 32
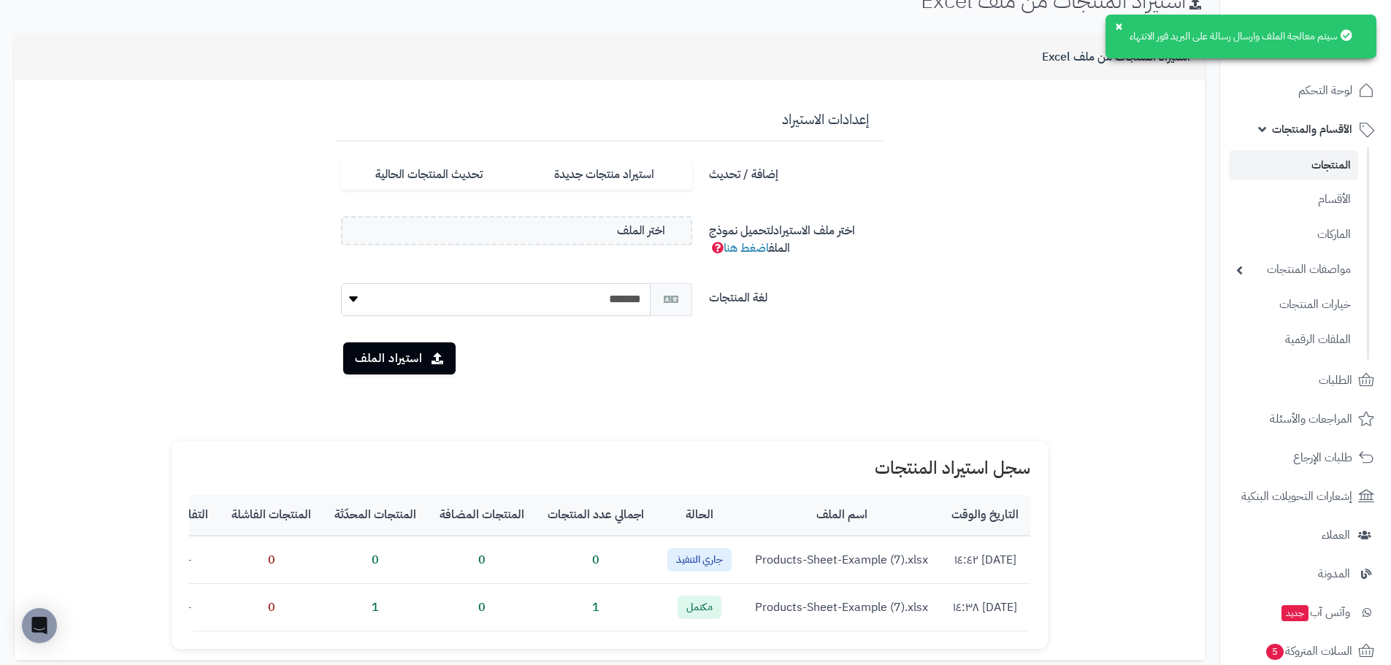
scroll to position [146, 0]
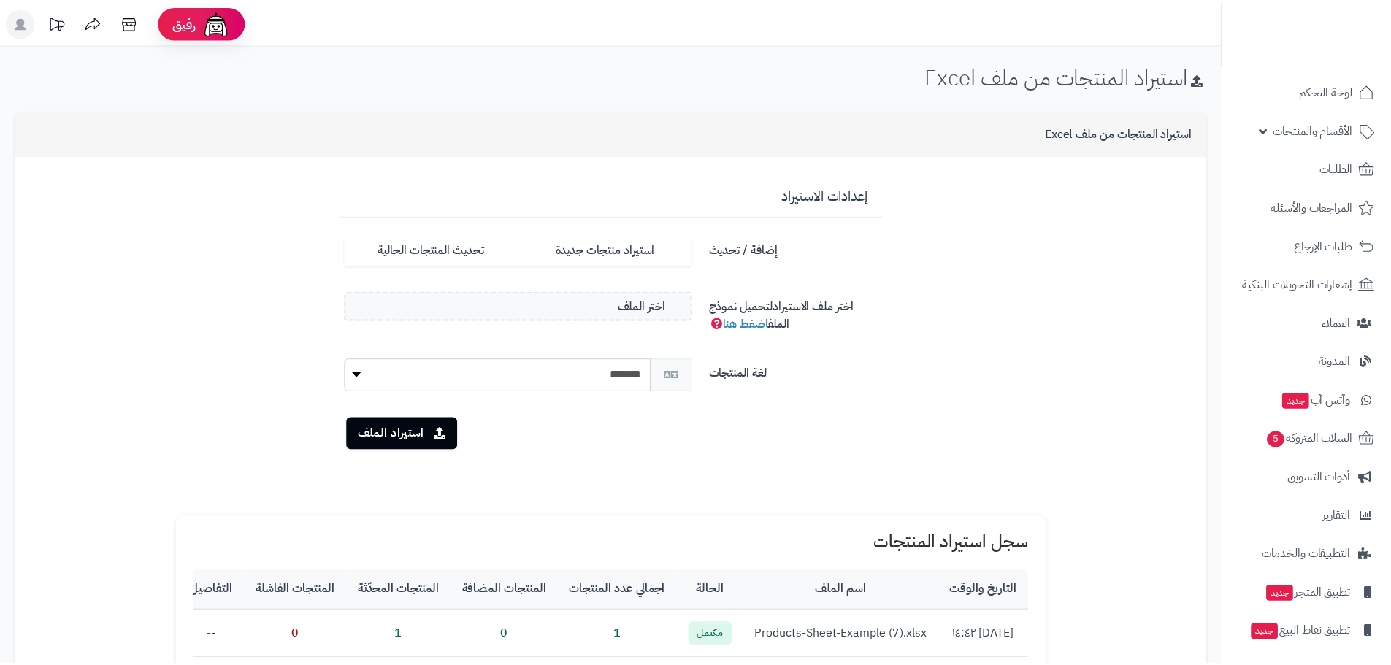
scroll to position [146, 0]
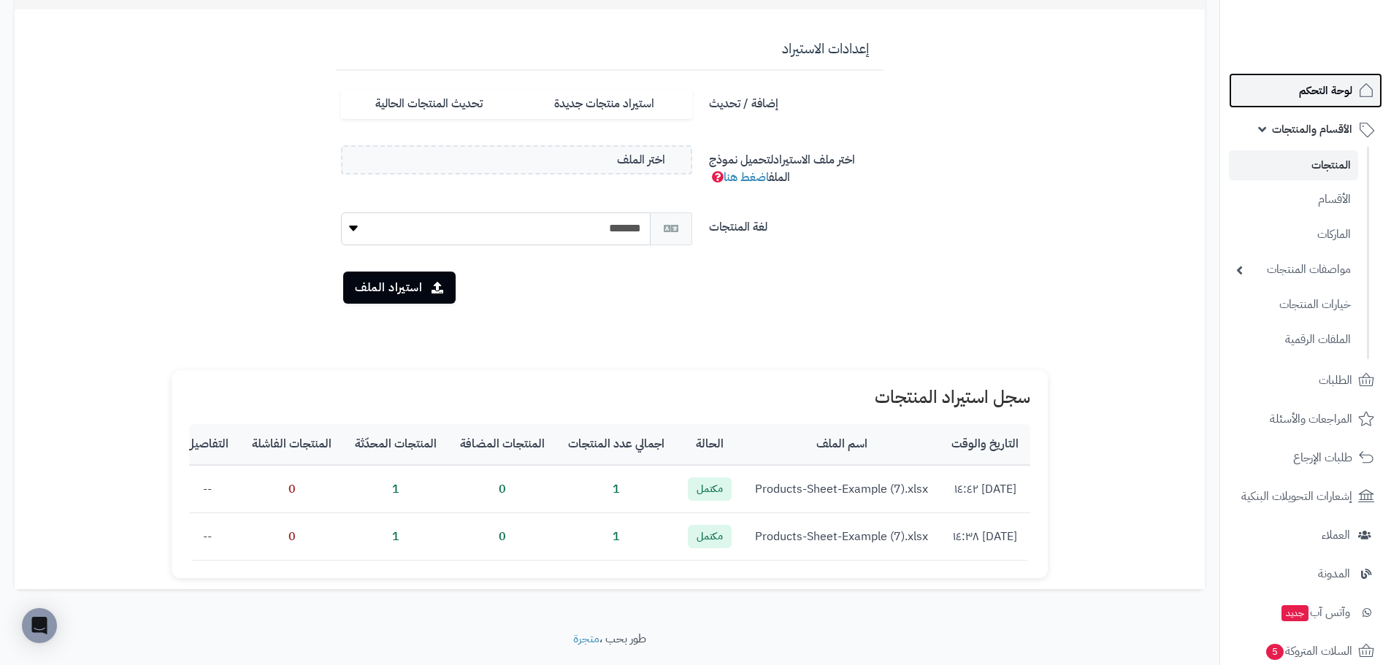
click at [1326, 99] on span "لوحة التحكم" at bounding box center [1325, 90] width 53 height 20
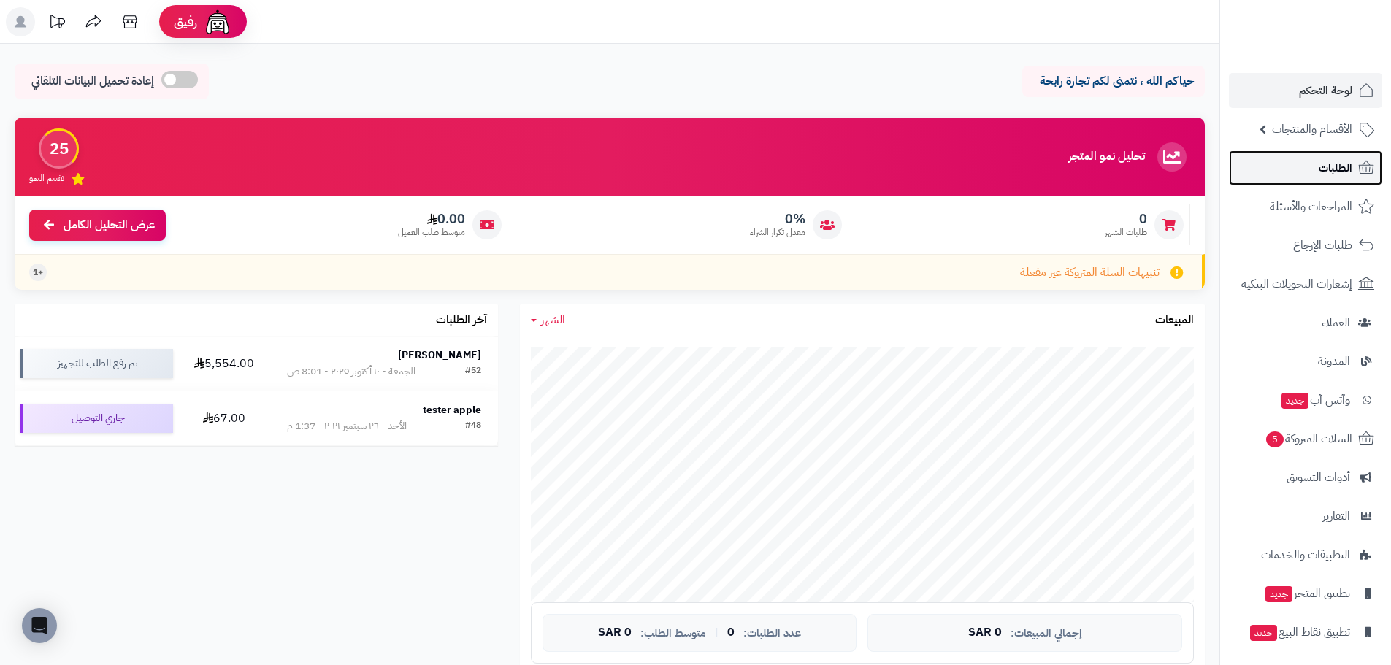
click at [1305, 164] on link "الطلبات" at bounding box center [1305, 167] width 153 height 35
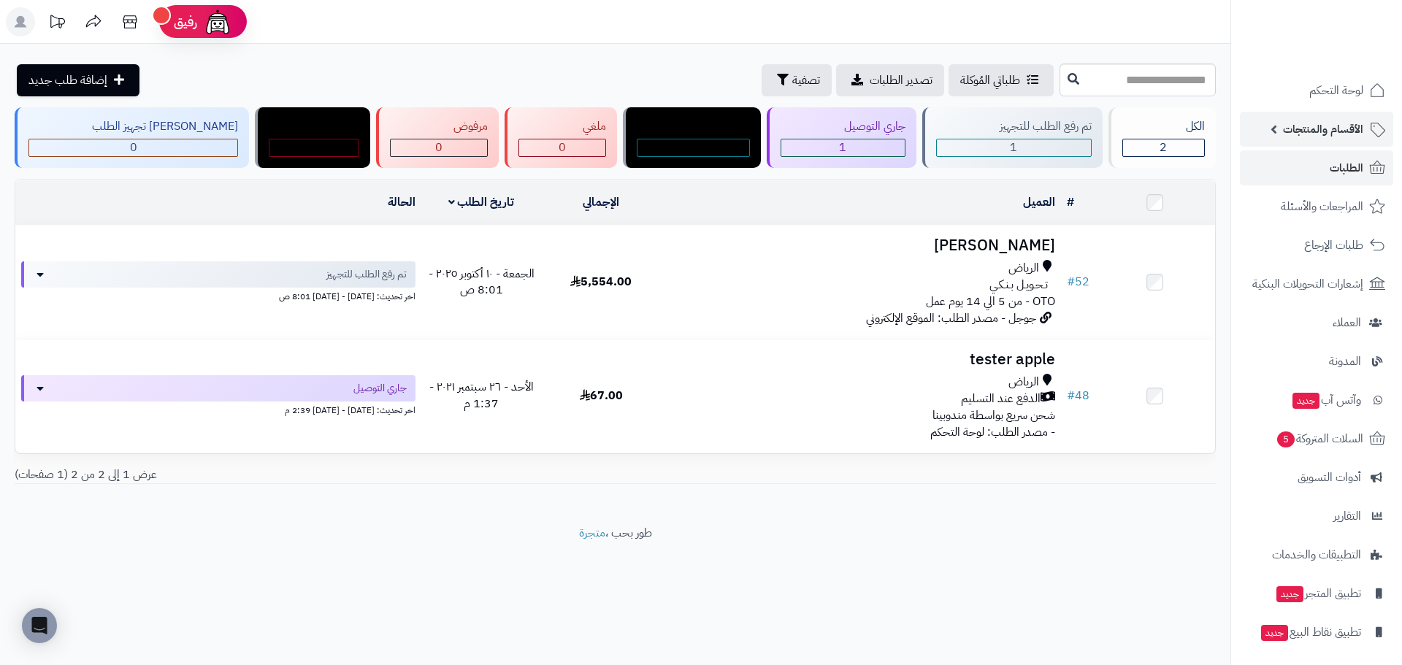
click at [1292, 130] on span "الأقسام والمنتجات" at bounding box center [1323, 129] width 80 height 20
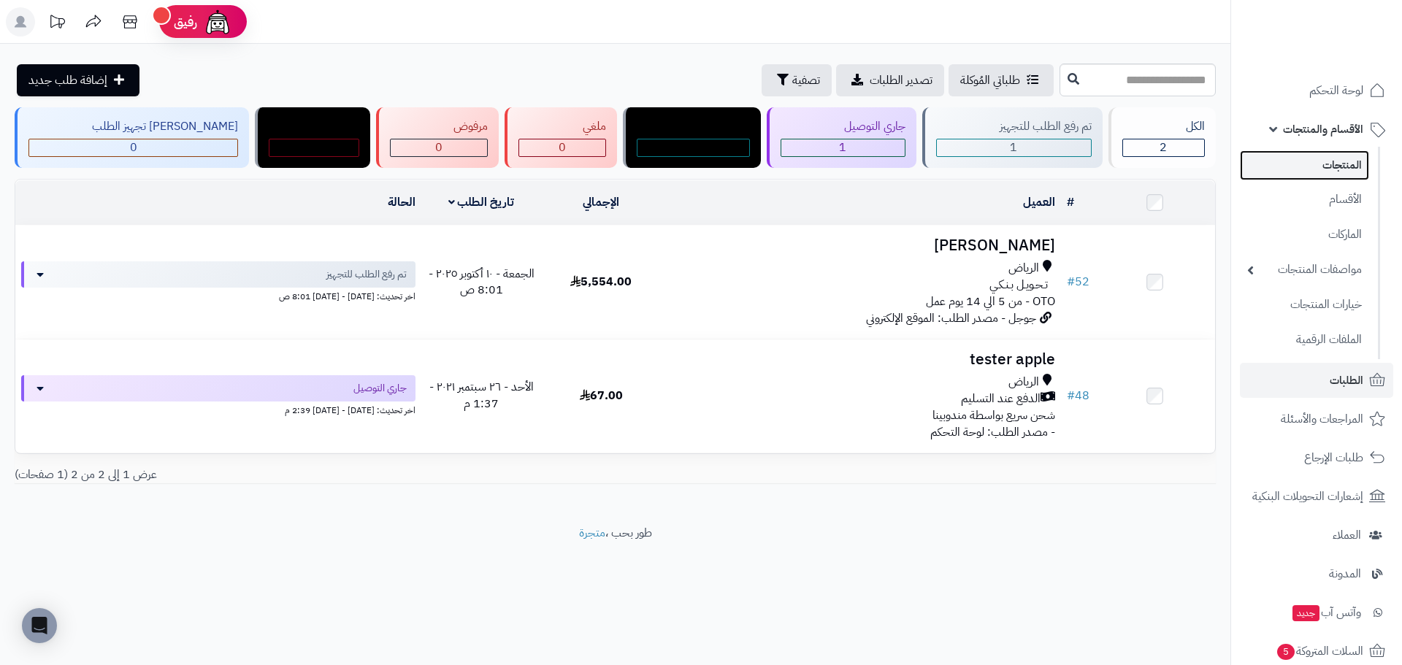
click at [1309, 164] on link "المنتجات" at bounding box center [1304, 165] width 129 height 30
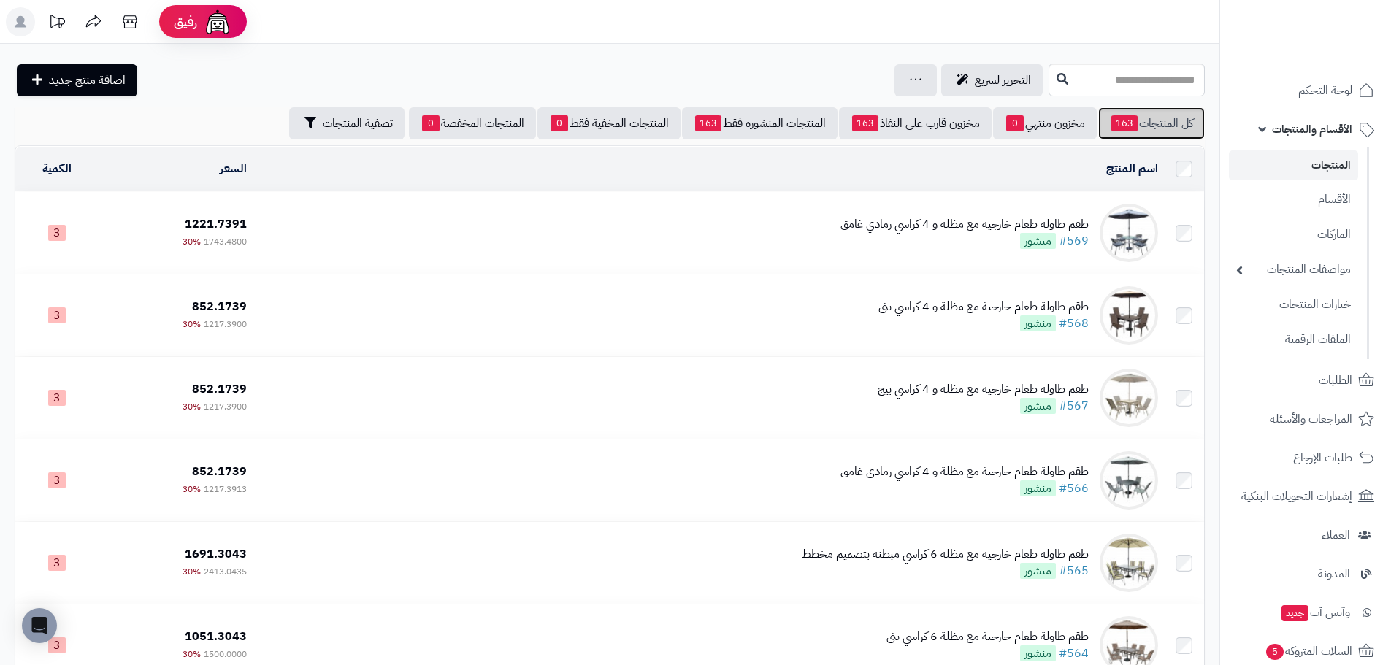
click at [1133, 127] on span "163" at bounding box center [1124, 123] width 26 height 16
click at [1083, 82] on input "text" at bounding box center [1126, 80] width 156 height 33
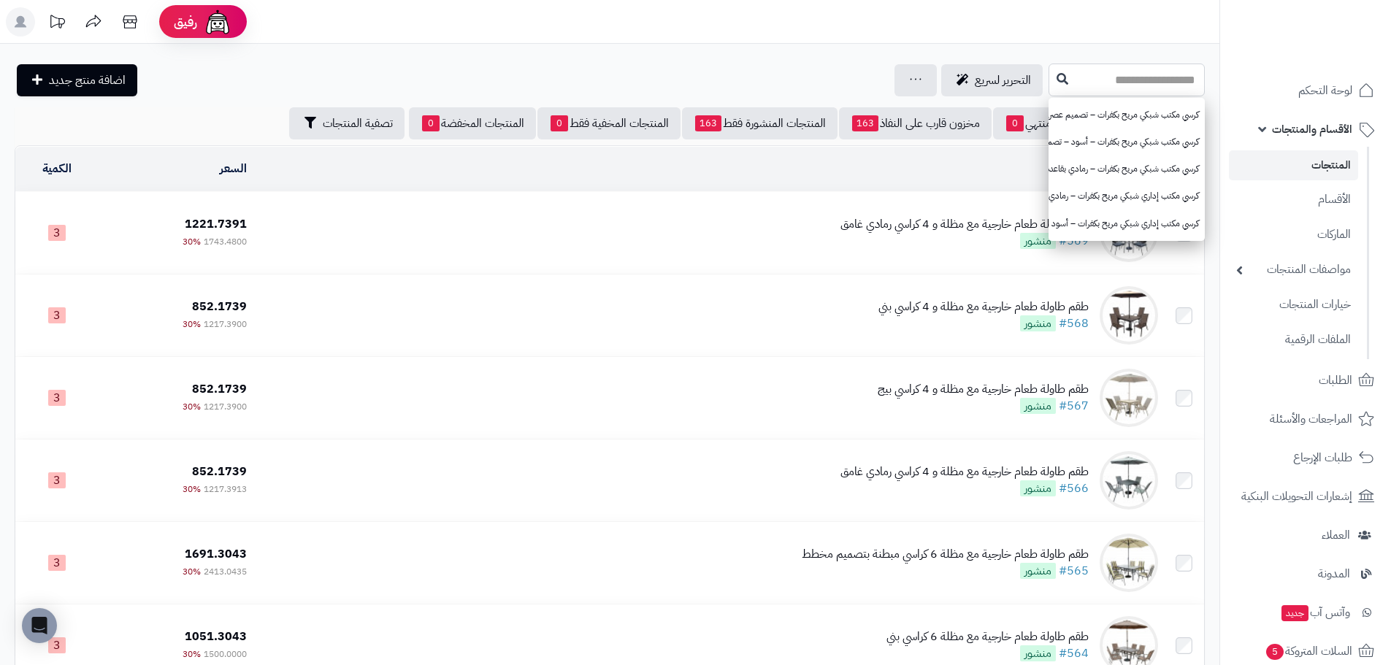
paste input "**********"
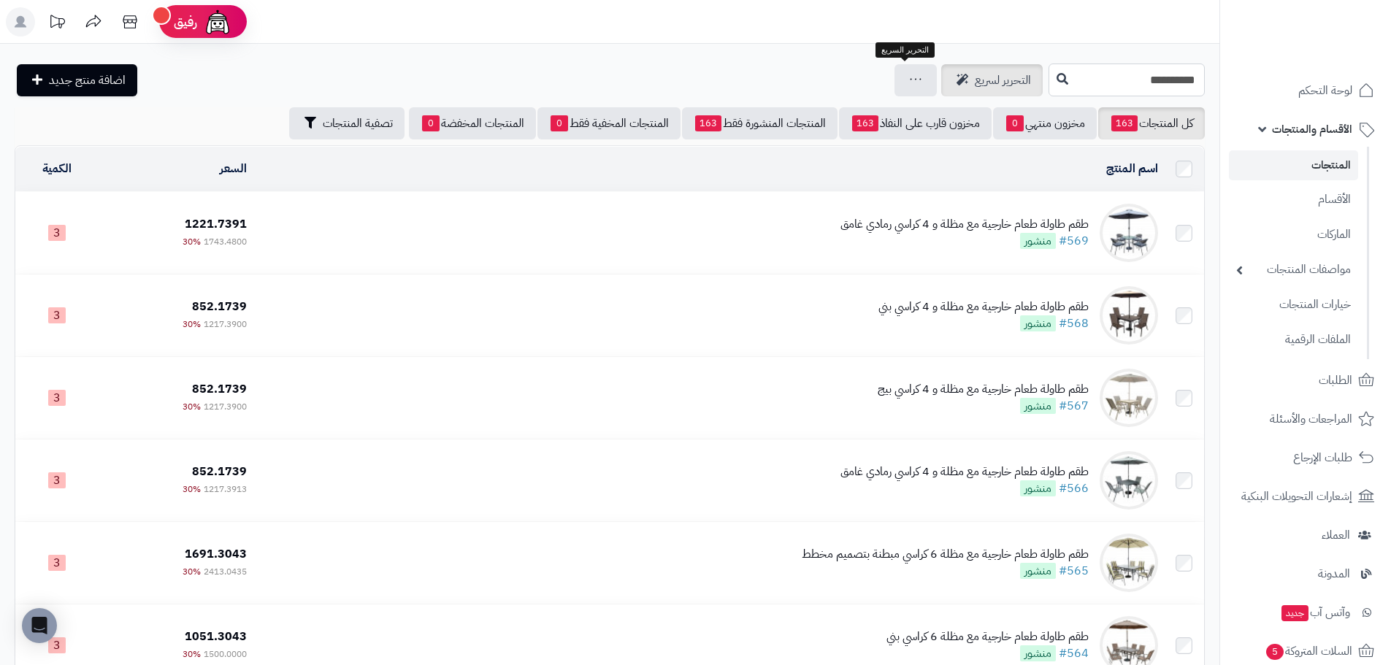
type input "**********"
click at [975, 85] on span "التحرير لسريع" at bounding box center [1003, 81] width 56 height 18
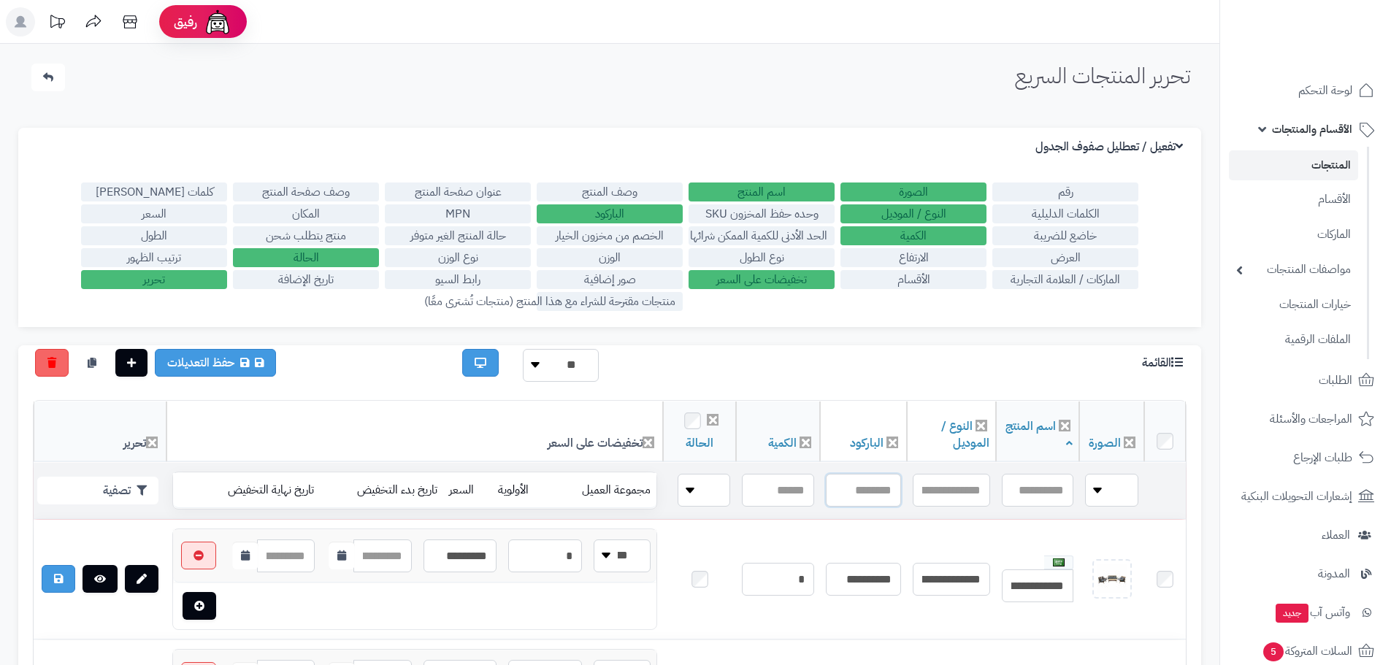
click at [864, 493] on input "text" at bounding box center [863, 490] width 75 height 33
paste input "**********"
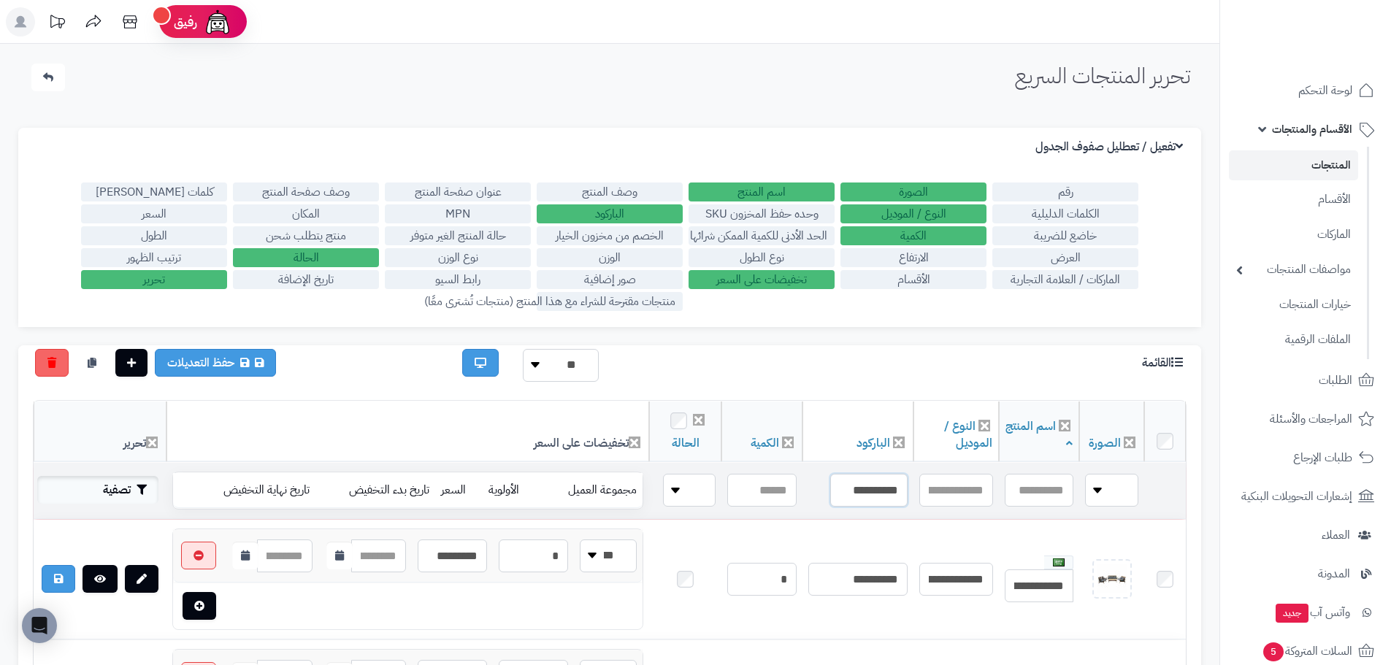
type input "**********"
click at [125, 485] on button "تصفية" at bounding box center [97, 490] width 121 height 28
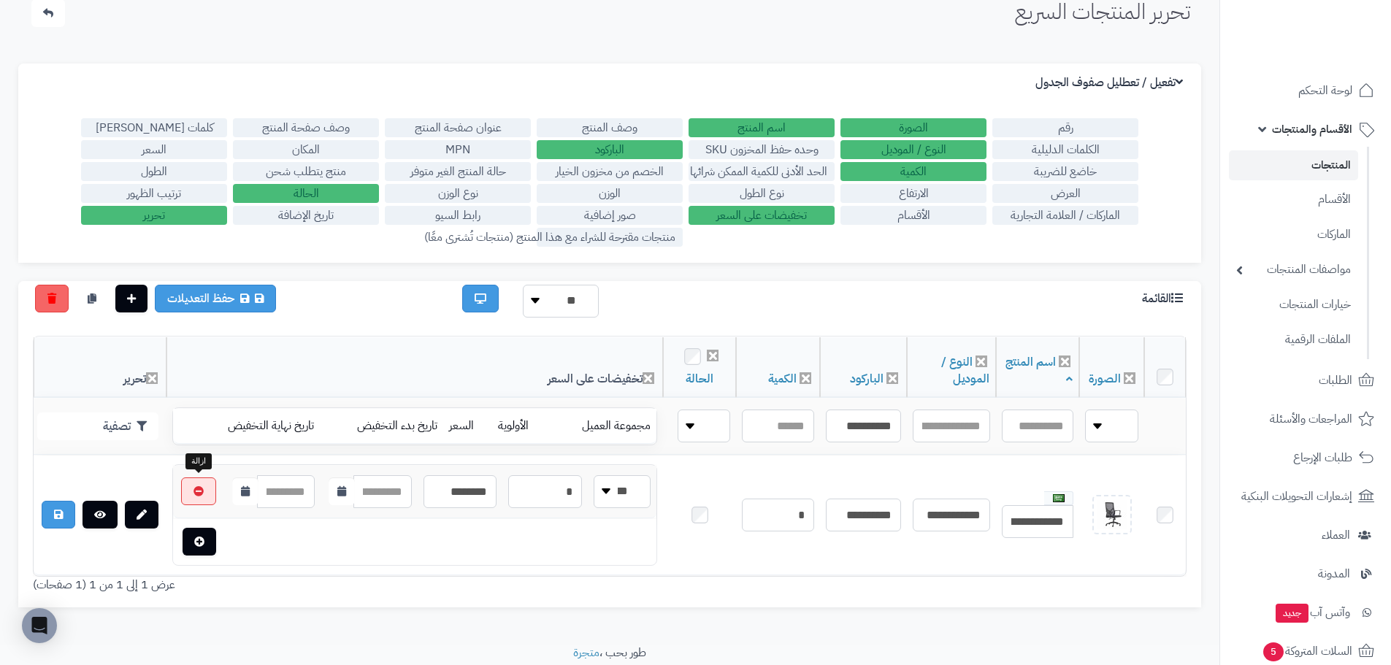
scroll to position [121, 0]
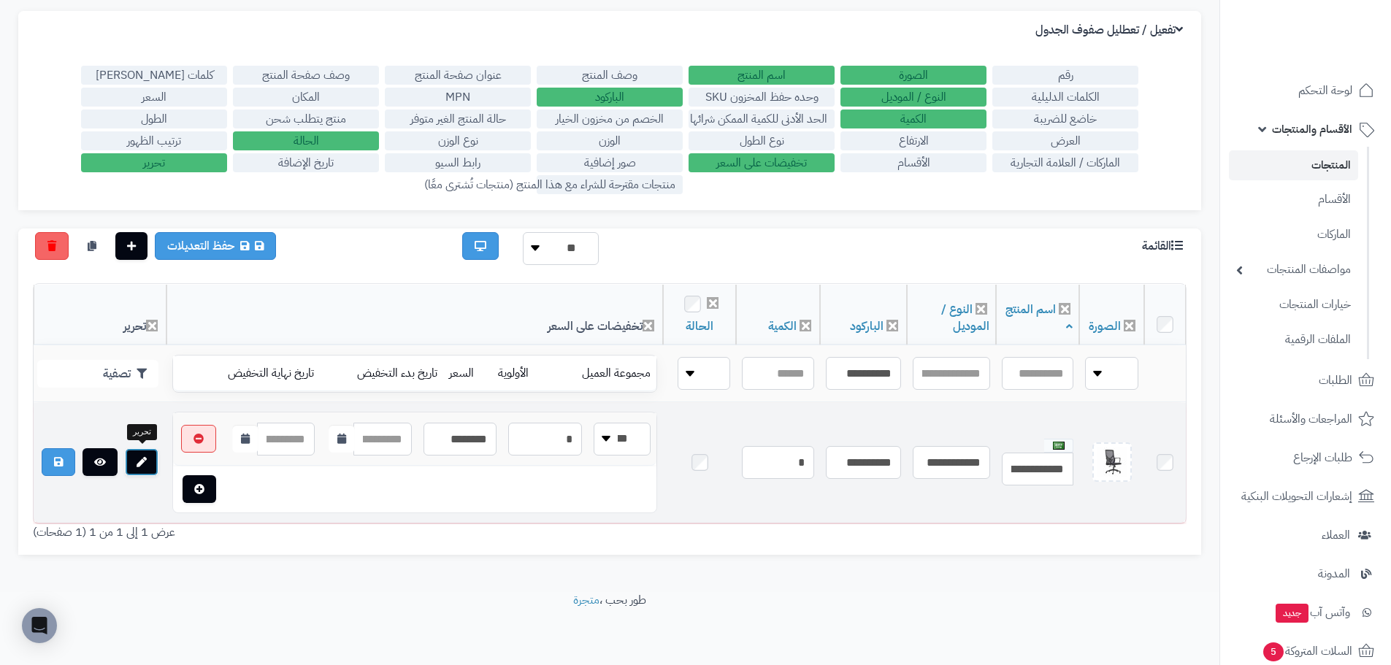
click at [150, 461] on link at bounding box center [142, 462] width 34 height 28
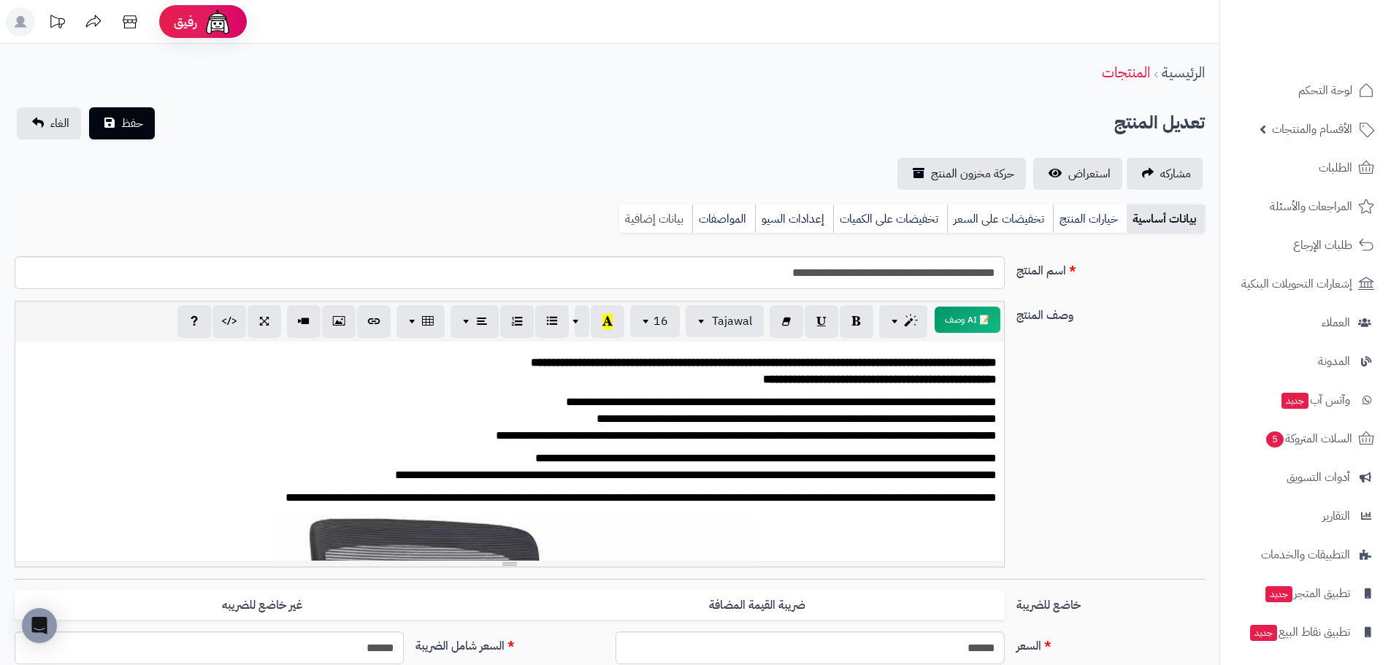
click at [664, 206] on link "بيانات إضافية" at bounding box center [655, 218] width 73 height 29
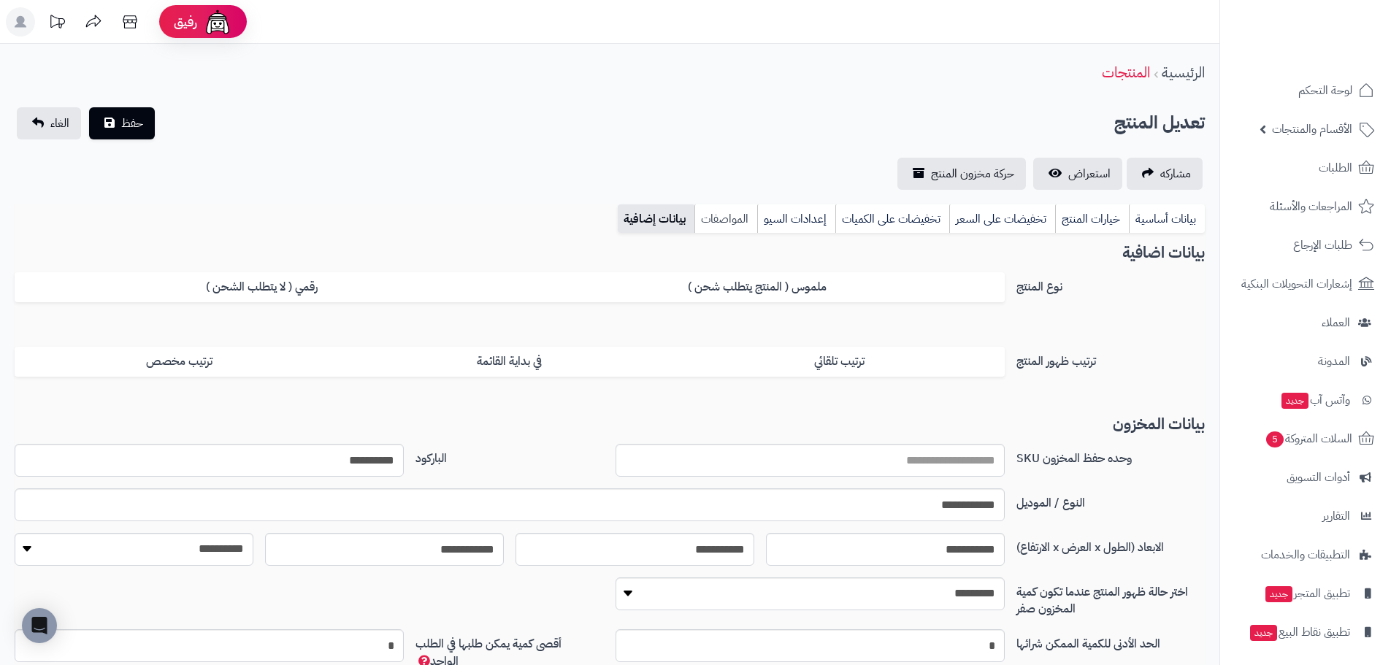
click at [731, 225] on link "المواصفات" at bounding box center [725, 218] width 63 height 29
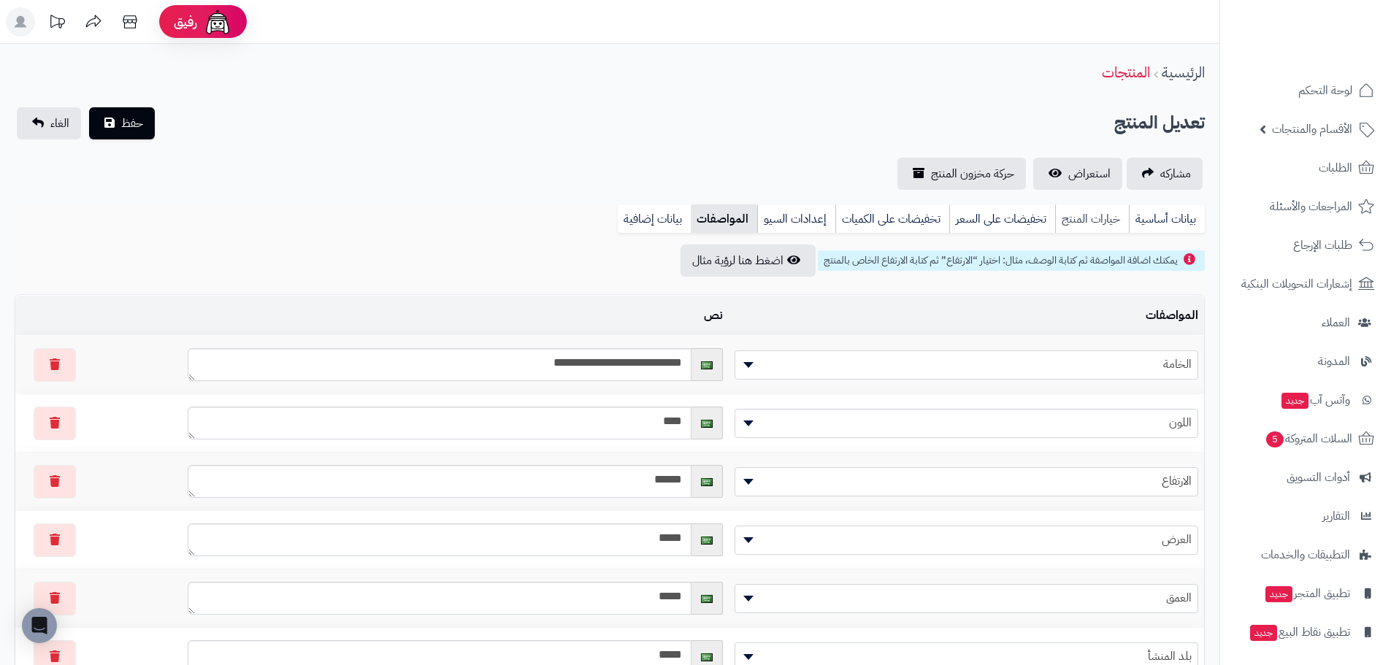
click at [1105, 218] on link "خيارات المنتج" at bounding box center [1092, 218] width 74 height 29
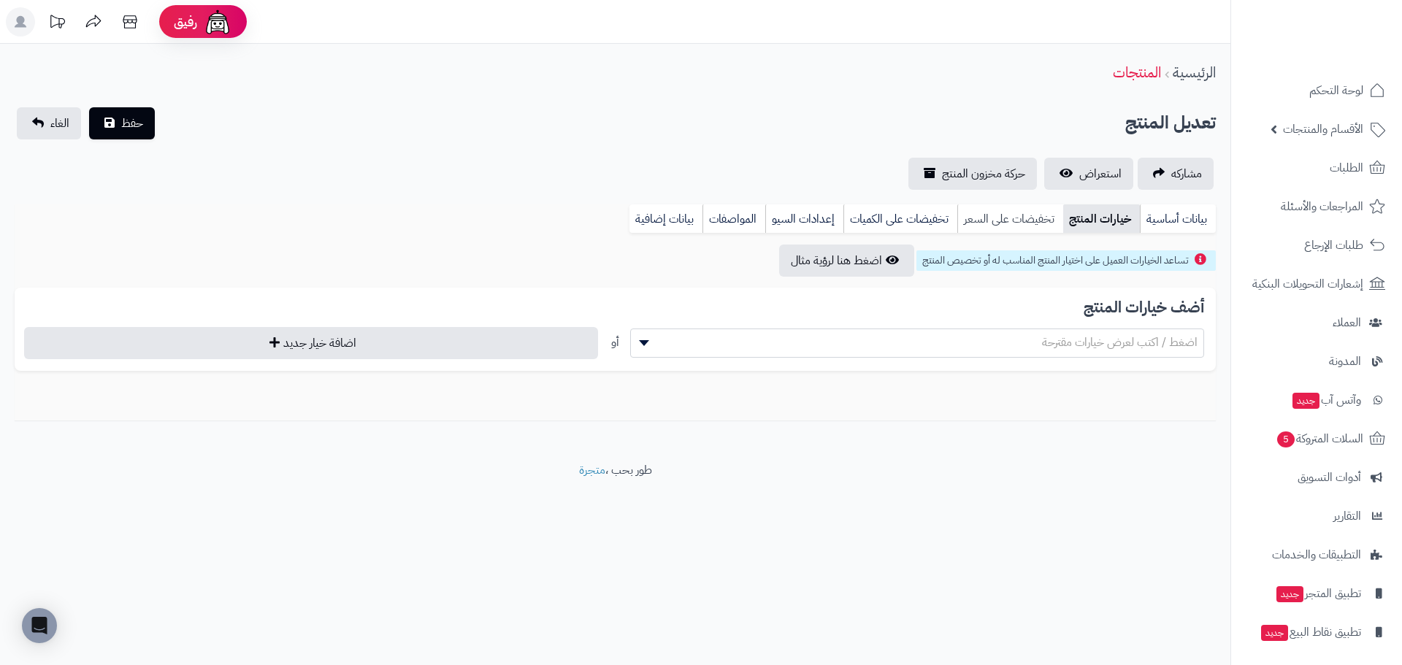
click at [1045, 217] on link "تخفيضات على السعر" at bounding box center [1010, 218] width 106 height 29
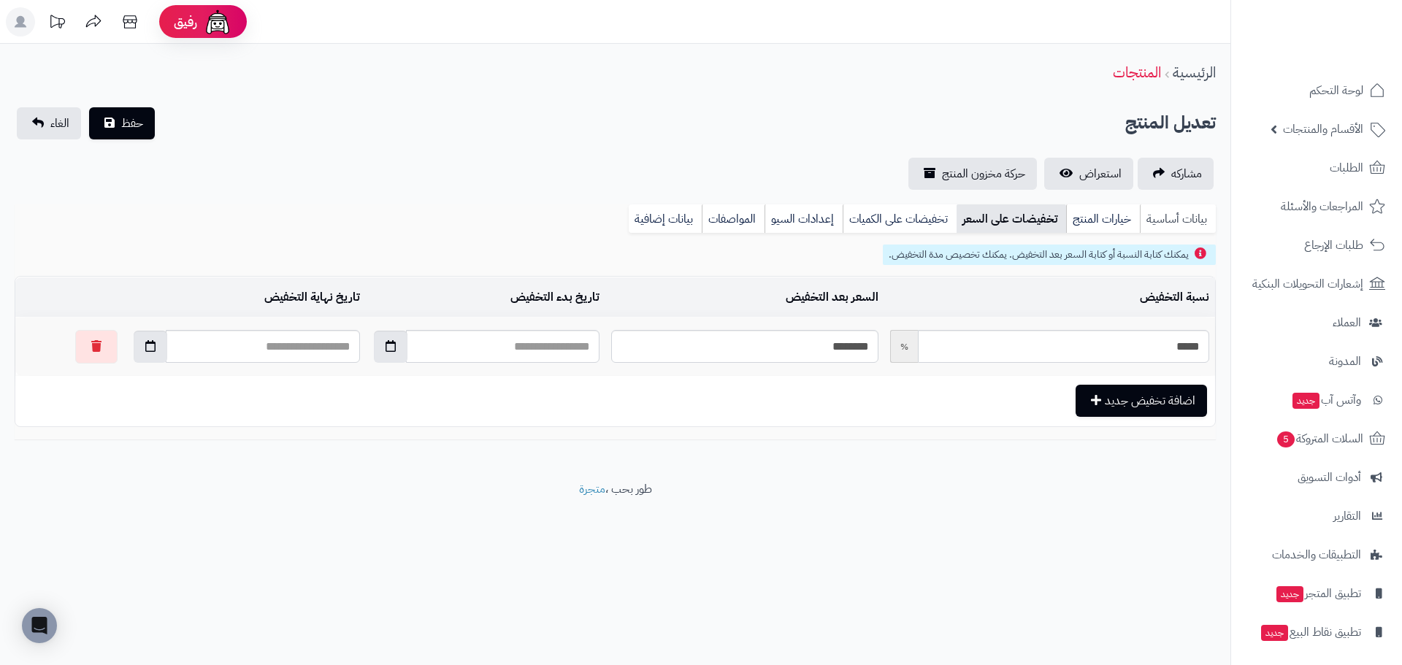
click at [1147, 218] on link "بيانات أساسية" at bounding box center [1178, 218] width 76 height 29
